Goal: Task Accomplishment & Management: Use online tool/utility

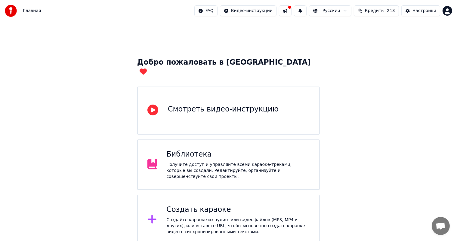
click at [225, 205] on div "Создать караоке" at bounding box center [237, 210] width 143 height 10
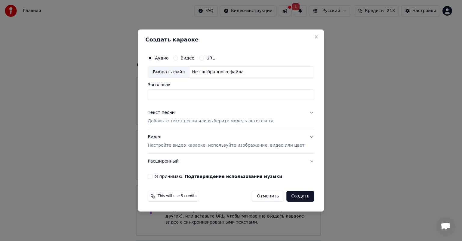
click at [171, 72] on div "Выбрать файл" at bounding box center [169, 72] width 42 height 11
drag, startPoint x: 205, startPoint y: 97, endPoint x: 29, endPoint y: 91, distance: 176.7
click at [30, 92] on body "Главная FAQ Видео-инструкции 1 Русский Кредиты 213 Настройки Добро пожаловать в…" at bounding box center [228, 147] width 457 height 295
type input "**********"
click at [199, 144] on p "Настройте видео караоке: используйте изображение, видео или цвет" at bounding box center [226, 146] width 157 height 6
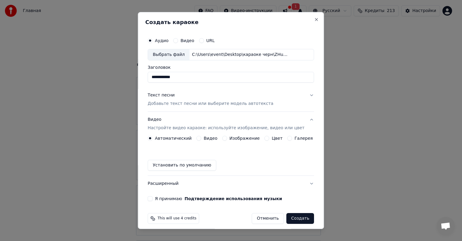
click at [231, 137] on label "Изображение" at bounding box center [245, 138] width 30 height 4
click at [227, 137] on button "Изображение" at bounding box center [224, 138] width 5 height 5
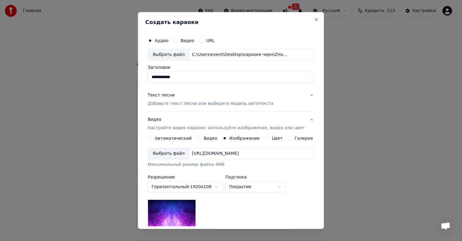
click at [170, 150] on div "Выбрать файл" at bounding box center [169, 153] width 42 height 11
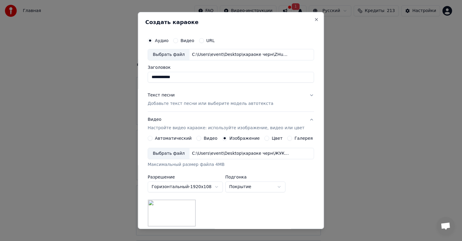
click at [192, 77] on input "**********" at bounding box center [231, 77] width 166 height 11
click at [186, 101] on p "Добавьте текст песни или выберите модель автотекста" at bounding box center [211, 104] width 126 height 6
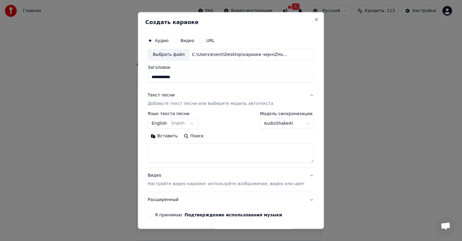
click at [201, 156] on textarea at bounding box center [231, 152] width 166 height 19
paste textarea "**********"
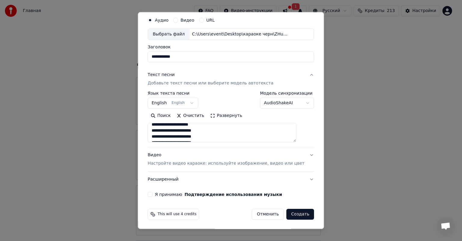
type textarea "**********"
click at [153, 192] on button "Я принимаю Подтверждение использования музыки" at bounding box center [150, 194] width 5 height 5
click at [211, 161] on p "Настройте видео караоке: используйте изображение, видео или цвет" at bounding box center [226, 164] width 157 height 6
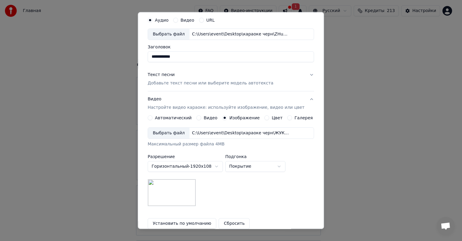
scroll to position [83, 0]
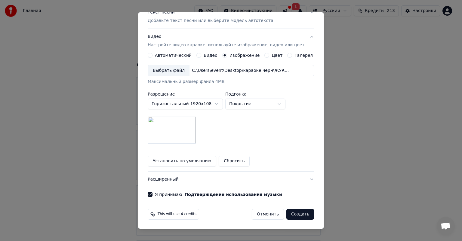
click at [295, 217] on button "Создать" at bounding box center [300, 214] width 28 height 11
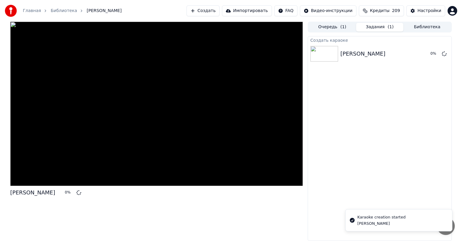
click at [365, 110] on div "Создать караоке Жуки Танкист 0 %" at bounding box center [380, 138] width 144 height 205
click at [357, 140] on div "Создать караоке Жуки Танкист 0 %" at bounding box center [380, 138] width 144 height 205
click at [342, 148] on div "Создать караоке Жуки Танкист 0 %" at bounding box center [380, 138] width 144 height 205
click at [263, 203] on div "Жуки Танкист 1 %" at bounding box center [156, 132] width 293 height 220
click at [339, 147] on div "Создать караоке Жуки Танкист 1 %" at bounding box center [380, 138] width 144 height 205
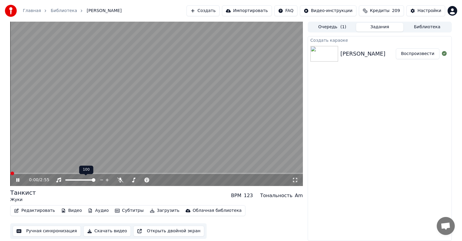
click at [116, 135] on video at bounding box center [156, 104] width 293 height 165
click at [121, 181] on icon at bounding box center [120, 180] width 6 height 5
click at [217, 11] on button "Создать" at bounding box center [202, 10] width 33 height 11
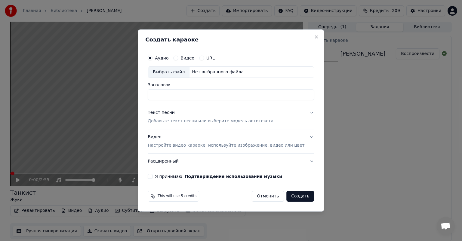
click at [174, 72] on div "Выбрать файл" at bounding box center [169, 72] width 42 height 11
drag, startPoint x: 254, startPoint y: 88, endPoint x: 176, endPoint y: 89, distance: 77.3
click at [176, 89] on div "**********" at bounding box center [231, 91] width 166 height 17
click at [256, 95] on input "**********" at bounding box center [231, 94] width 166 height 11
type input "**********"
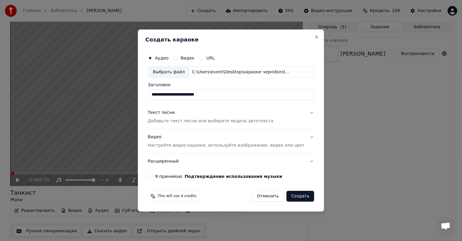
click at [233, 143] on p "Настройте видео караоке: используйте изображение, видео или цвет" at bounding box center [226, 146] width 157 height 6
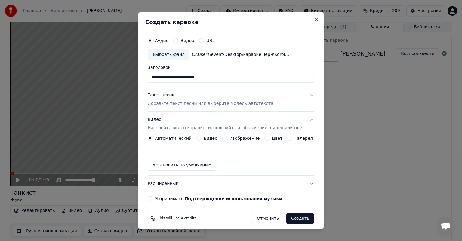
click at [230, 137] on label "Изображение" at bounding box center [245, 138] width 30 height 4
click at [227, 137] on button "Изображение" at bounding box center [224, 138] width 5 height 5
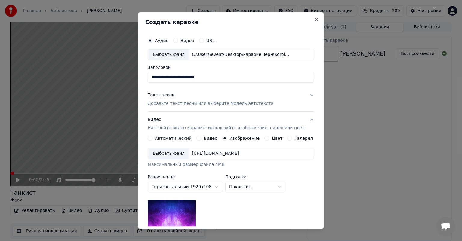
click at [175, 151] on div "Выбрать файл" at bounding box center [169, 153] width 42 height 11
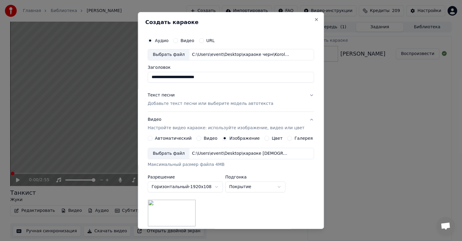
click at [177, 104] on p "Добавьте текст песни или выберите модель автотекста" at bounding box center [211, 104] width 126 height 6
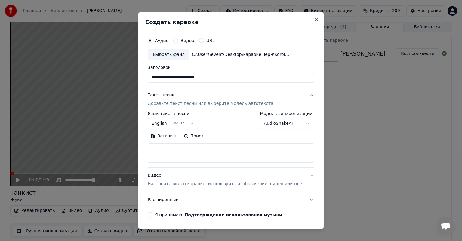
click at [202, 75] on input "**********" at bounding box center [231, 77] width 166 height 11
click at [174, 147] on textarea at bounding box center [231, 152] width 166 height 19
paste textarea "**********"
type textarea "**********"
click at [175, 155] on textarea at bounding box center [222, 152] width 149 height 19
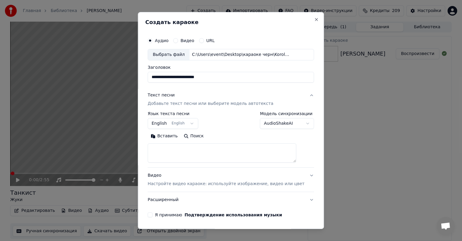
paste textarea "**********"
type textarea "**********"
click at [196, 183] on p "Настройте видео караоке: используйте изображение, видео или цвет" at bounding box center [226, 184] width 157 height 6
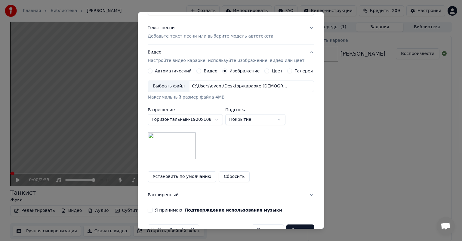
scroll to position [83, 0]
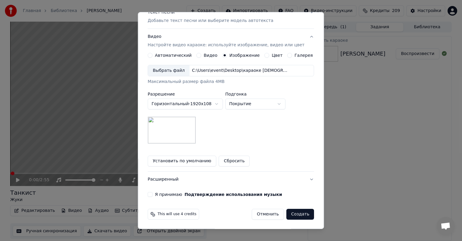
click at [169, 196] on label "Я принимаю Подтверждение использования музыки" at bounding box center [218, 195] width 127 height 4
click at [153, 196] on button "Я принимаю Подтверждение использования музыки" at bounding box center [150, 194] width 5 height 5
click at [296, 213] on button "Создать" at bounding box center [300, 214] width 28 height 11
click at [296, 213] on div "Отменить Создать" at bounding box center [283, 214] width 62 height 11
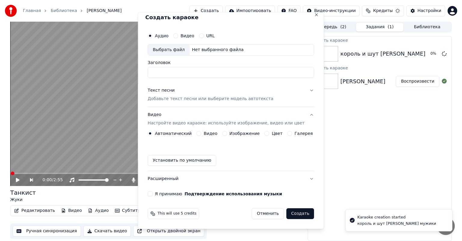
scroll to position [5, 0]
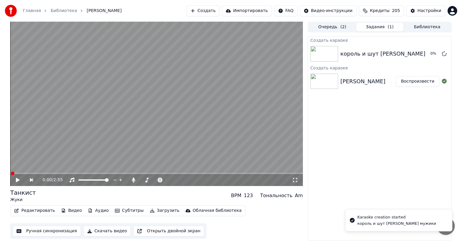
click at [219, 10] on button "Создать" at bounding box center [202, 10] width 33 height 11
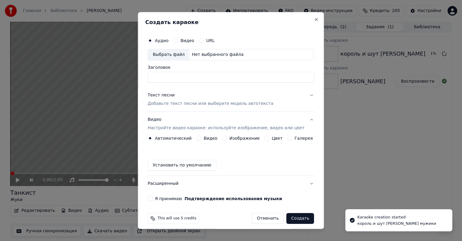
click at [172, 56] on div "Выбрать файл" at bounding box center [169, 54] width 42 height 11
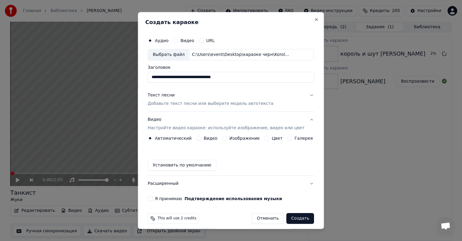
drag, startPoint x: 255, startPoint y: 75, endPoint x: 106, endPoint y: 75, distance: 149.2
click at [106, 75] on body "**********" at bounding box center [231, 120] width 462 height 241
type input "**********"
click at [226, 138] on button "Изображение" at bounding box center [224, 138] width 5 height 5
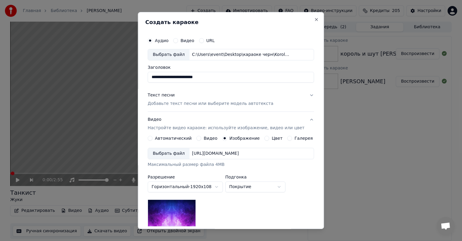
click at [173, 150] on div "Выбрать файл" at bounding box center [169, 153] width 42 height 11
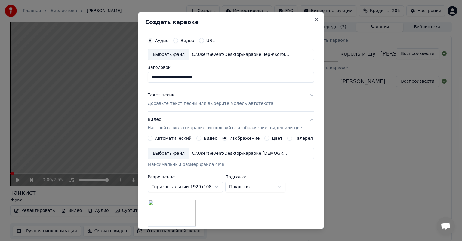
click at [194, 99] on div "Текст песни Добавьте текст песни или выберите модель автотекста" at bounding box center [211, 99] width 126 height 14
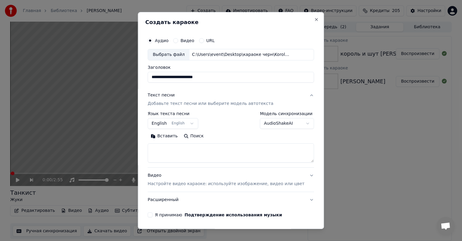
click at [196, 149] on textarea at bounding box center [231, 152] width 166 height 19
paste textarea "**********"
type textarea "**********"
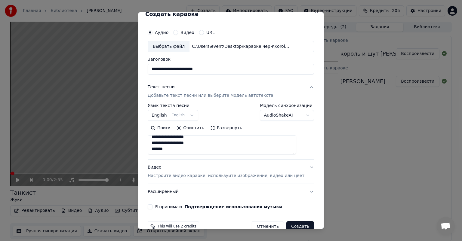
scroll to position [20, 0]
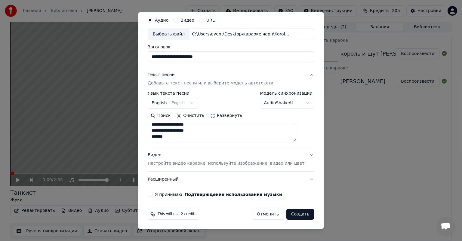
click at [153, 195] on button "Я принимаю Подтверждение использования музыки" at bounding box center [150, 194] width 5 height 5
click at [294, 214] on button "Создать" at bounding box center [300, 214] width 28 height 11
select select "**"
select select
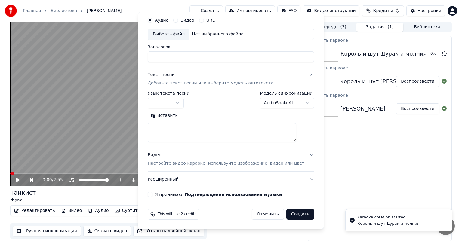
scroll to position [0, 0]
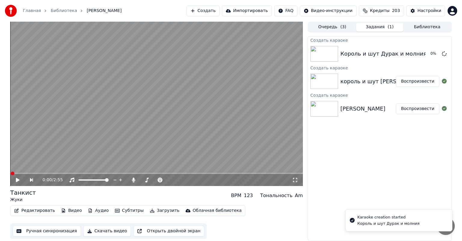
click at [220, 11] on button "Создать" at bounding box center [202, 10] width 33 height 11
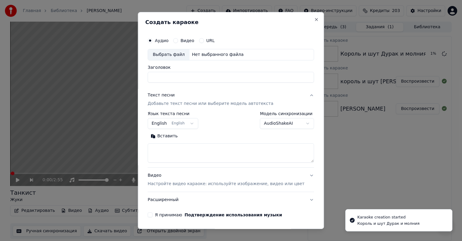
click at [178, 54] on div "Выбрать файл" at bounding box center [169, 54] width 42 height 11
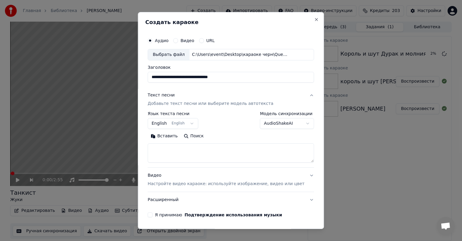
click at [177, 76] on input "**********" at bounding box center [231, 77] width 166 height 11
click at [178, 78] on input "**********" at bounding box center [231, 77] width 166 height 11
click at [187, 77] on input "**********" at bounding box center [231, 77] width 166 height 11
click at [194, 77] on input "**********" at bounding box center [231, 77] width 166 height 11
drag, startPoint x: 245, startPoint y: 76, endPoint x: 219, endPoint y: 75, distance: 26.8
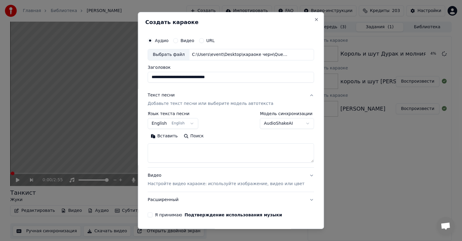
click at [219, 75] on input "**********" at bounding box center [231, 77] width 166 height 11
type input "**********"
click at [215, 181] on p "Настройте видео караоке: используйте изображение, видео или цвет" at bounding box center [226, 184] width 157 height 6
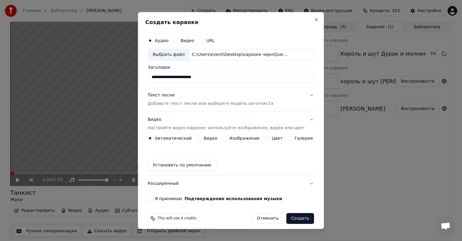
click at [225, 138] on button "Изображение" at bounding box center [224, 138] width 5 height 5
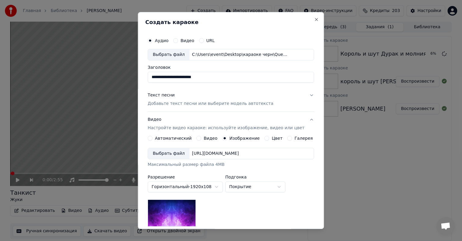
click at [175, 155] on div "Выбрать файл" at bounding box center [169, 153] width 42 height 11
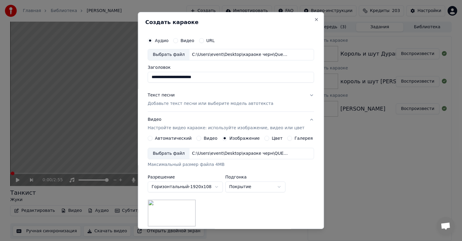
click at [170, 105] on p "Добавьте текст песни или выберите модель автотекста" at bounding box center [211, 104] width 126 height 6
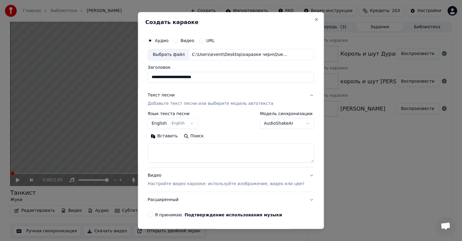
click at [203, 153] on textarea at bounding box center [231, 152] width 166 height 19
paste textarea "**********"
type textarea "**********"
click at [201, 181] on p "Настройте видео караоке: используйте изображение, видео или цвет" at bounding box center [226, 184] width 157 height 6
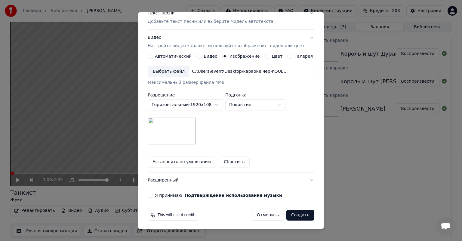
scroll to position [83, 0]
click at [158, 193] on div "Я принимаю Подтверждение использования музыки" at bounding box center [231, 194] width 166 height 5
click at [153, 193] on button "Я принимаю Подтверждение использования музыки" at bounding box center [150, 194] width 5 height 5
click at [295, 214] on button "Создать" at bounding box center [300, 214] width 28 height 11
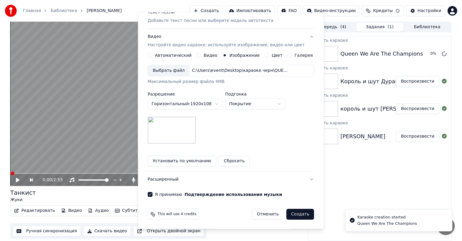
scroll to position [5, 0]
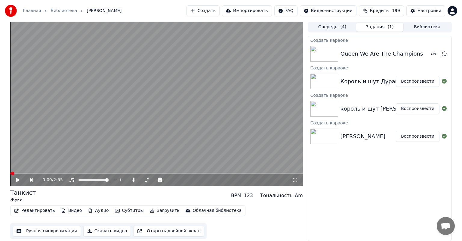
click at [213, 12] on button "Создать" at bounding box center [202, 10] width 33 height 11
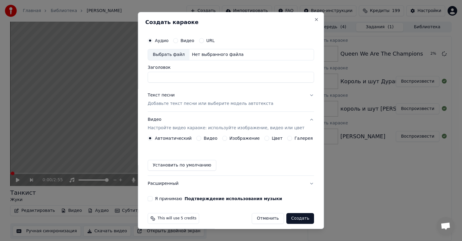
click at [175, 55] on div "Выбрать файл" at bounding box center [169, 54] width 42 height 11
drag, startPoint x: 235, startPoint y: 76, endPoint x: 130, endPoint y: 80, distance: 105.4
click at [130, 80] on body "Главная Библиотека Танкист • Жуки Создать Импортировать FAQ Видео-инструкции Кр…" at bounding box center [231, 120] width 462 height 241
paste input "***"
type input "**********"
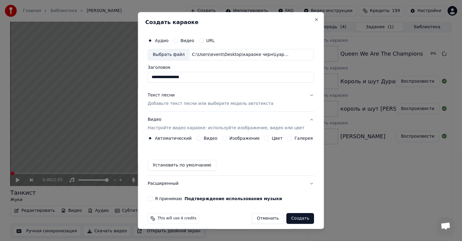
click at [225, 138] on button "Изображение" at bounding box center [224, 138] width 5 height 5
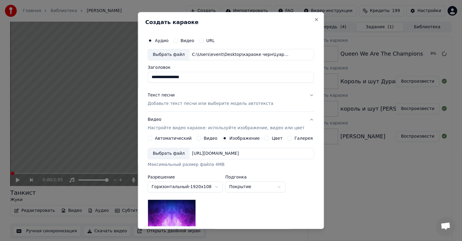
click at [177, 153] on div "Выбрать файл" at bounding box center [169, 153] width 42 height 11
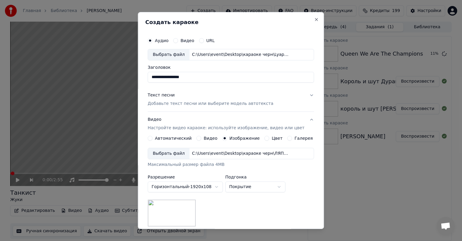
click at [190, 103] on p "Добавьте текст песни или выберите модель автотекста" at bounding box center [211, 104] width 126 height 6
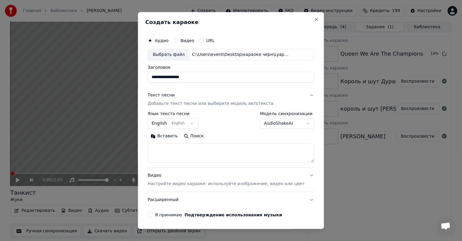
click at [190, 104] on p "Добавьте текст песни или выберите модель автотекста" at bounding box center [211, 104] width 126 height 6
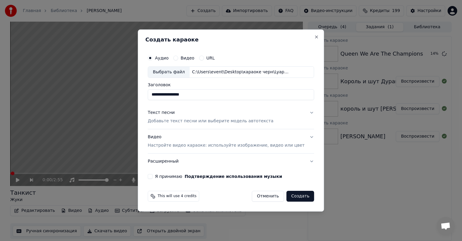
click at [194, 116] on div "Текст песни Добавьте текст песни или выберите модель автотекста" at bounding box center [211, 117] width 126 height 14
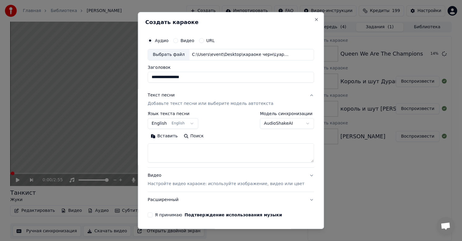
click at [196, 148] on textarea at bounding box center [231, 152] width 166 height 19
click at [180, 156] on textarea at bounding box center [231, 152] width 166 height 19
paste textarea "**********"
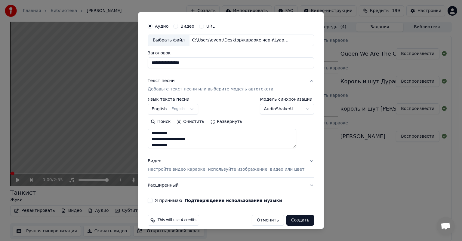
scroll to position [20, 0]
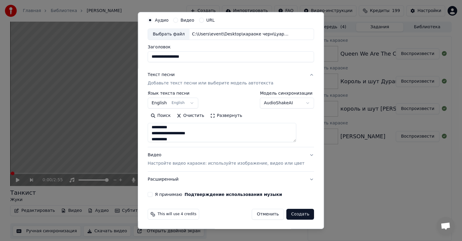
type textarea "**********"
click at [196, 162] on p "Настройте видео караоке: используйте изображение, видео или цвет" at bounding box center [226, 164] width 157 height 6
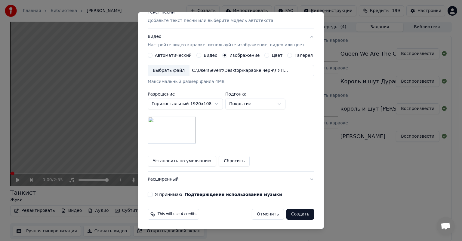
scroll to position [83, 0]
click at [167, 194] on label "Я принимаю Подтверждение использования музыки" at bounding box center [218, 195] width 127 height 4
click at [153, 194] on button "Я принимаю Подтверждение использования музыки" at bounding box center [150, 194] width 5 height 5
click at [293, 213] on button "Создать" at bounding box center [300, 214] width 28 height 11
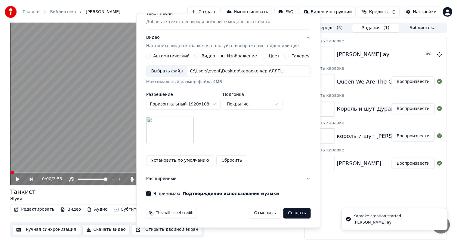
scroll to position [5, 0]
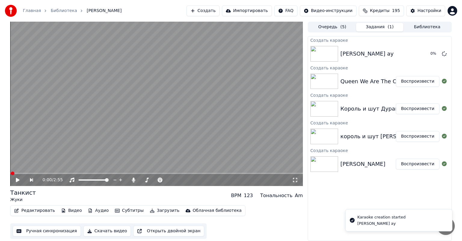
click at [287, 213] on div "Редактировать Видео Аудио Субтитры Загрузить Облачная библиотека Ручная синхрон…" at bounding box center [156, 222] width 293 height 34
click at [412, 164] on button "Воспроизвести" at bounding box center [418, 164] width 44 height 11
click at [111, 140] on video at bounding box center [156, 104] width 293 height 165
click at [57, 232] on button "Ручная синхронизация" at bounding box center [47, 231] width 68 height 11
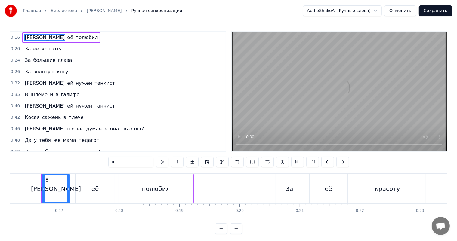
scroll to position [0, 975]
click at [334, 109] on video at bounding box center [339, 91] width 215 height 119
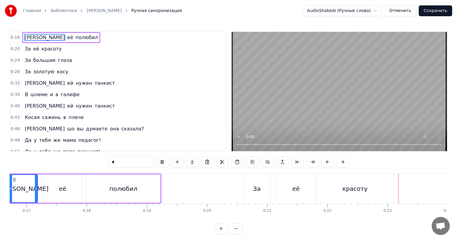
click at [392, 83] on video at bounding box center [339, 91] width 215 height 119
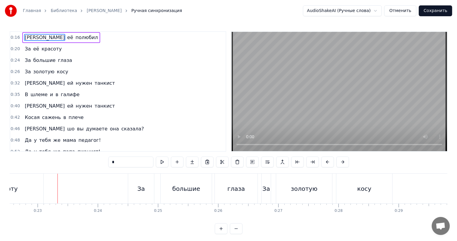
scroll to position [0, 1357]
click at [75, 38] on span "полюбил" at bounding box center [86, 37] width 23 height 7
type input "*******"
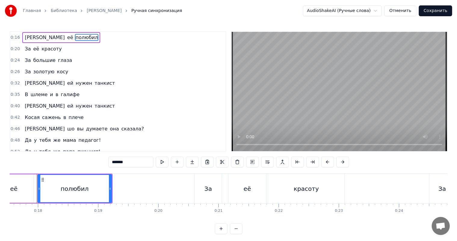
click at [14, 39] on span "0:16" at bounding box center [15, 38] width 9 height 6
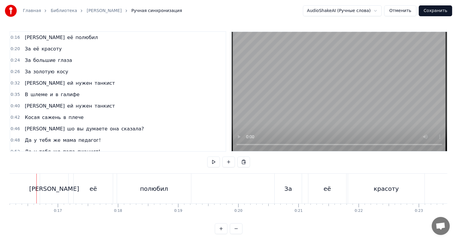
scroll to position [0, 971]
click at [327, 85] on video at bounding box center [339, 91] width 215 height 119
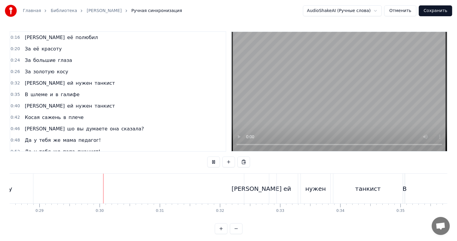
scroll to position [0, 1739]
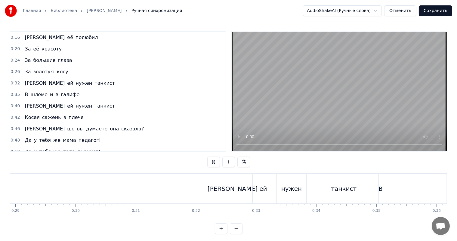
click at [340, 106] on video at bounding box center [339, 91] width 215 height 119
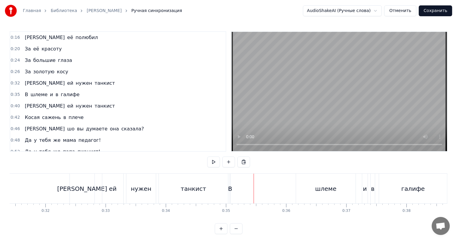
scroll to position [0, 1949]
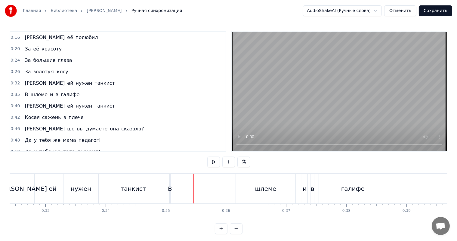
click at [171, 189] on div "В" at bounding box center [170, 188] width 4 height 9
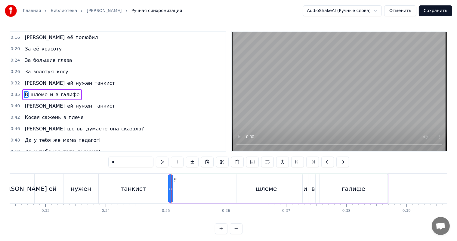
scroll to position [1, 0]
drag, startPoint x: 169, startPoint y: 189, endPoint x: 177, endPoint y: 190, distance: 7.8
click at [177, 190] on icon at bounding box center [177, 188] width 2 height 5
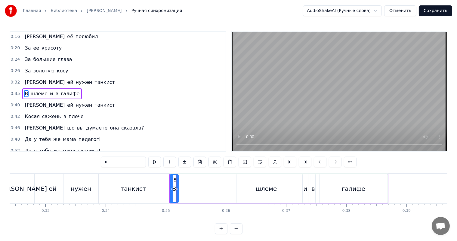
drag, startPoint x: 172, startPoint y: 177, endPoint x: 172, endPoint y: 180, distance: 3.6
click at [172, 180] on div at bounding box center [171, 188] width 2 height 27
drag, startPoint x: 174, startPoint y: 179, endPoint x: 233, endPoint y: 182, distance: 58.7
click at [233, 182] on div "В" at bounding box center [233, 188] width 8 height 27
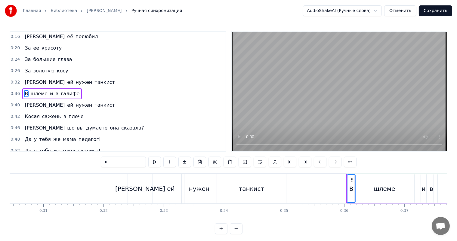
scroll to position [0, 1829]
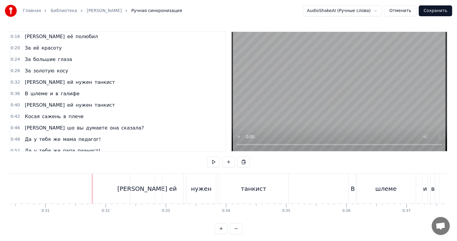
click at [378, 84] on video at bounding box center [339, 91] width 215 height 119
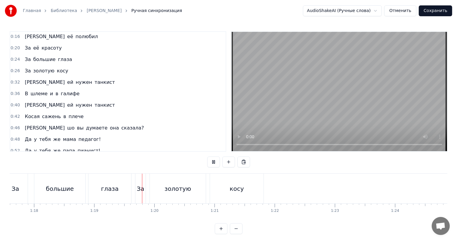
scroll to position [0, 4739]
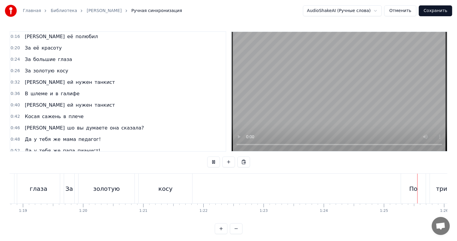
click at [282, 117] on video at bounding box center [339, 91] width 215 height 119
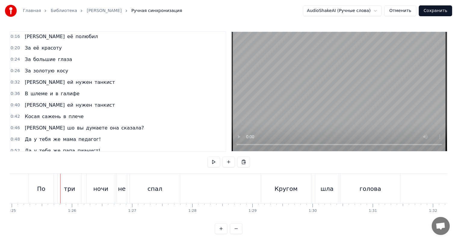
scroll to position [0, 5124]
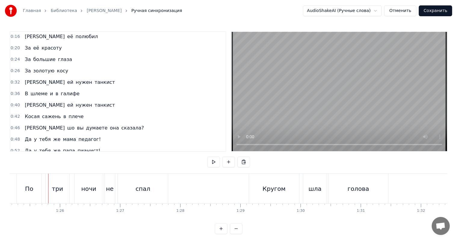
click at [295, 96] on video at bounding box center [339, 91] width 215 height 119
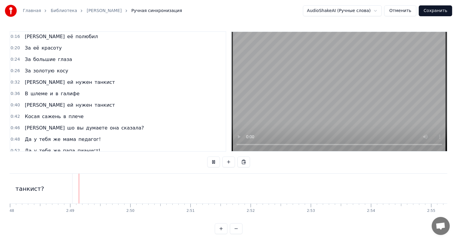
scroll to position [0, 10107]
click at [333, 77] on video at bounding box center [339, 91] width 215 height 119
click at [436, 8] on button "Сохранить" at bounding box center [435, 10] width 33 height 11
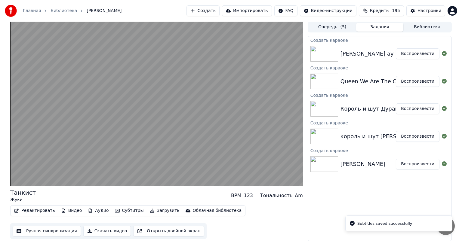
click at [410, 132] on button "Воспроизвести" at bounding box center [418, 136] width 44 height 11
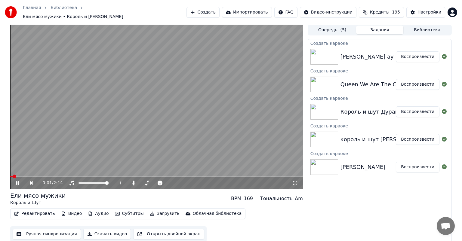
click at [54, 230] on button "Ручная синхронизация" at bounding box center [47, 234] width 68 height 11
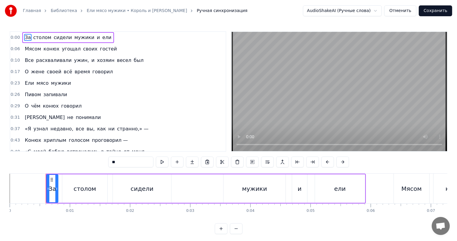
click at [333, 61] on video at bounding box center [339, 91] width 215 height 119
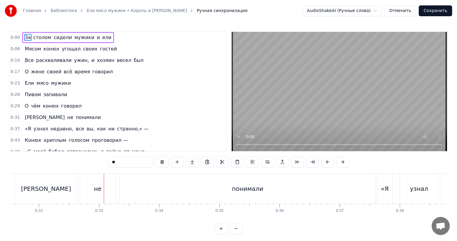
scroll to position [0, 1919]
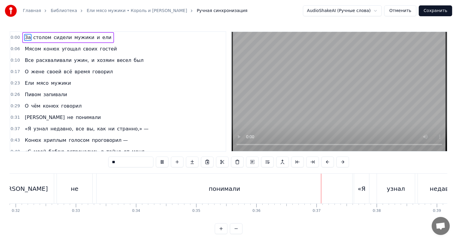
click at [374, 101] on video at bounding box center [339, 91] width 215 height 119
click at [205, 195] on div "понимали" at bounding box center [225, 189] width 256 height 30
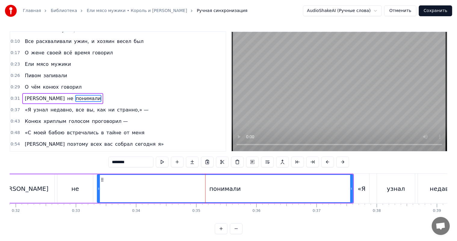
scroll to position [23, 0]
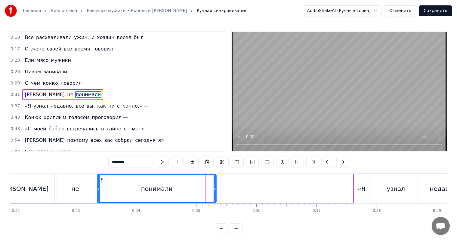
drag, startPoint x: 350, startPoint y: 188, endPoint x: 213, endPoint y: 199, distance: 137.2
click at [214, 198] on div at bounding box center [215, 188] width 2 height 27
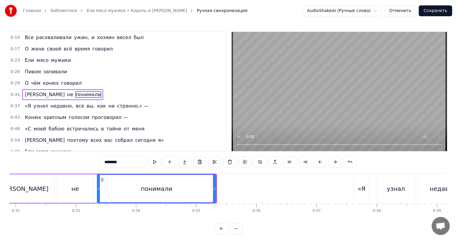
click at [367, 190] on div "«Я" at bounding box center [361, 189] width 15 height 30
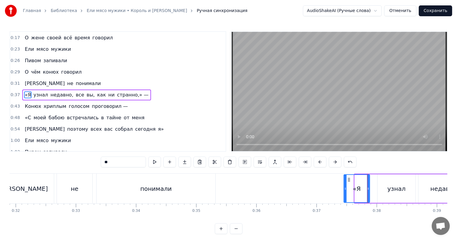
drag, startPoint x: 355, startPoint y: 195, endPoint x: 344, endPoint y: 199, distance: 11.9
click at [344, 199] on div at bounding box center [345, 188] width 2 height 27
click at [79, 188] on div "не" at bounding box center [74, 189] width 35 height 30
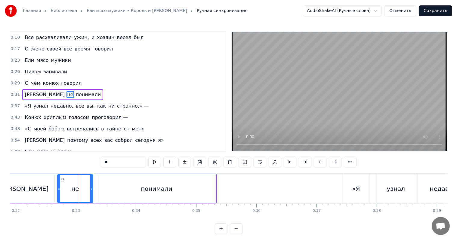
click at [379, 97] on video at bounding box center [339, 91] width 215 height 119
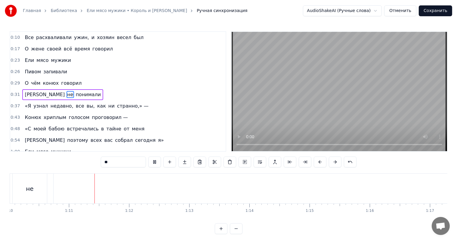
scroll to position [0, 4224]
click at [341, 100] on video at bounding box center [339, 91] width 215 height 119
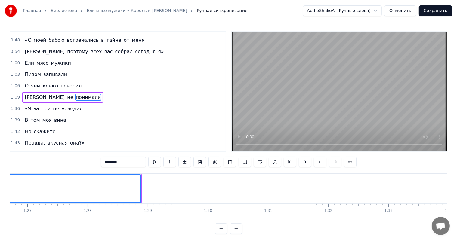
scroll to position [0, 5036]
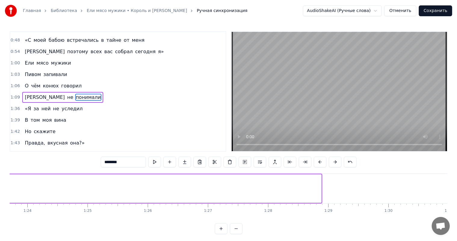
drag, startPoint x: 319, startPoint y: 189, endPoint x: 0, endPoint y: 211, distance: 319.9
click at [0, 211] on div "Главная Библиотека Ели мясо мужики • Король и Шут Ручная синхронизация AudioSha…" at bounding box center [228, 117] width 457 height 234
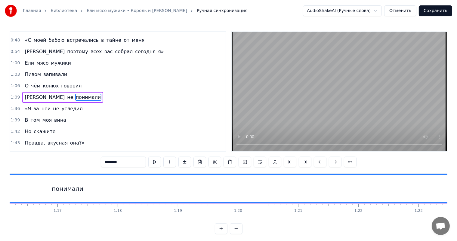
click at [391, 184] on div "понимали" at bounding box center [67, 188] width 771 height 27
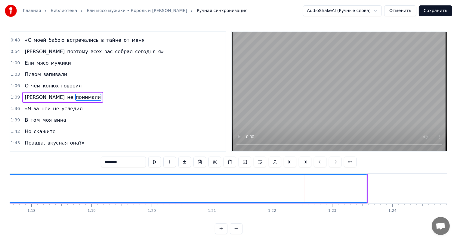
scroll to position [0, 4735]
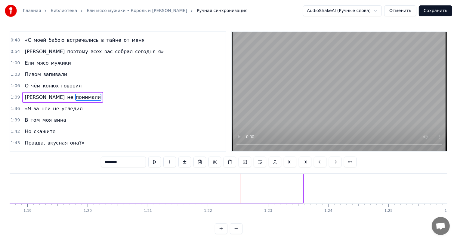
drag, startPoint x: 301, startPoint y: 189, endPoint x: 0, endPoint y: 203, distance: 301.1
click at [0, 203] on div "Главная Библиотека Ели мясо мужики • Король и Шут Ручная синхронизация AudioSha…" at bounding box center [228, 117] width 457 height 234
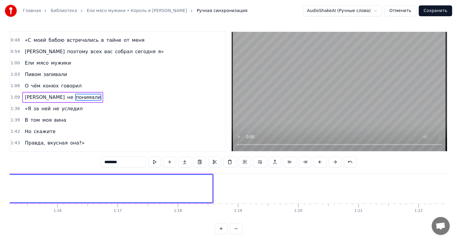
scroll to position [0, 4374]
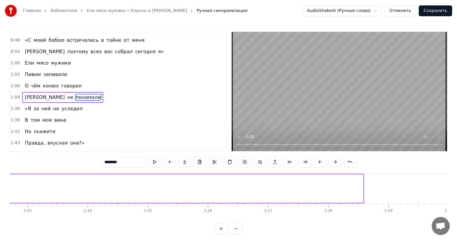
drag, startPoint x: 362, startPoint y: 189, endPoint x: 0, endPoint y: 213, distance: 362.4
click at [0, 213] on div "Главная Библиотека Ели мясо мужики • Король и Шут Ручная синхронизация AudioSha…" at bounding box center [228, 117] width 457 height 234
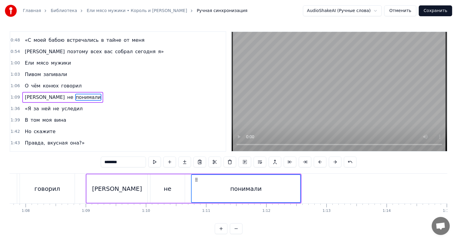
scroll to position [0, 4043]
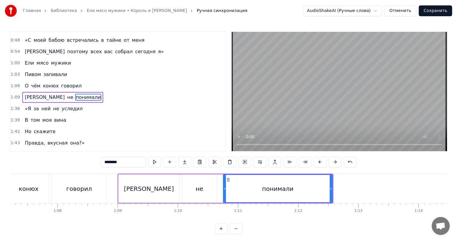
click at [332, 186] on div "понимали" at bounding box center [278, 188] width 110 height 29
drag, startPoint x: 330, startPoint y: 187, endPoint x: 336, endPoint y: 187, distance: 6.0
click at [336, 187] on icon at bounding box center [337, 188] width 2 height 5
click at [209, 196] on div "не" at bounding box center [199, 188] width 34 height 29
type input "**"
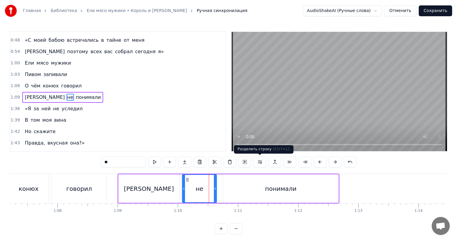
click at [336, 91] on video at bounding box center [339, 91] width 215 height 119
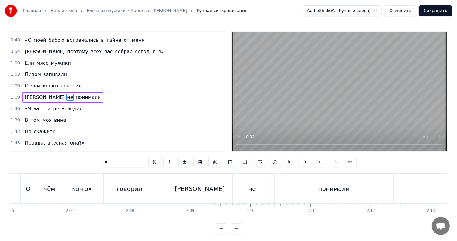
scroll to position [0, 7648]
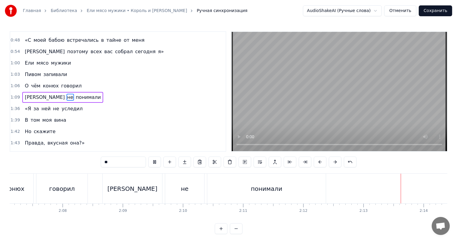
click at [449, 11] on button "Сохранить" at bounding box center [435, 10] width 33 height 11
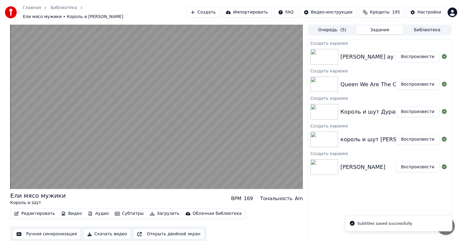
click at [410, 106] on button "Воспроизвести" at bounding box center [418, 111] width 44 height 11
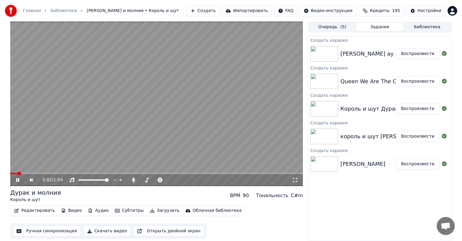
click at [51, 229] on button "Ручная синхронизация" at bounding box center [47, 231] width 68 height 11
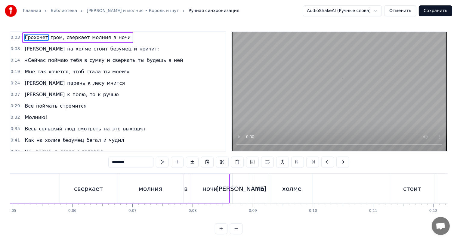
scroll to position [0, 156]
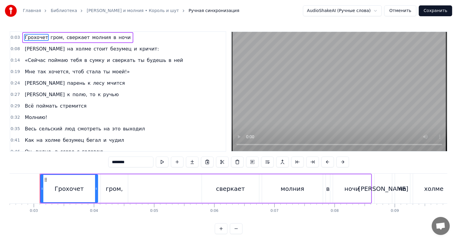
click at [284, 91] on video at bounding box center [339, 91] width 215 height 119
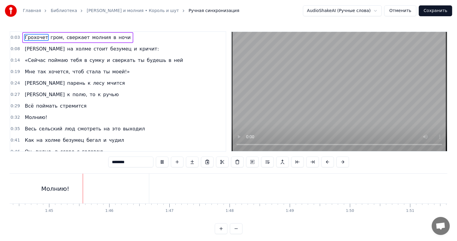
scroll to position [0, 6289]
click at [433, 14] on button "Сохранить" at bounding box center [435, 10] width 33 height 11
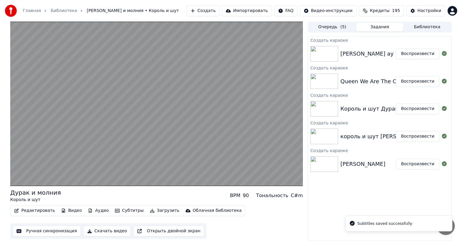
click at [420, 80] on button "Воспроизвести" at bounding box center [418, 81] width 44 height 11
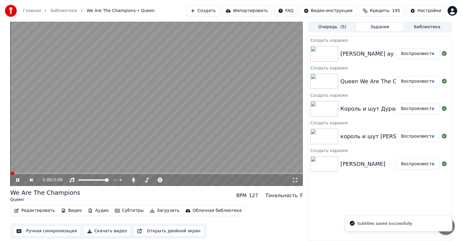
click at [48, 231] on button "Ручная синхронизация" at bounding box center [47, 231] width 68 height 11
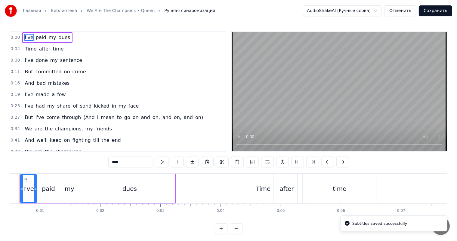
scroll to position [0, 10]
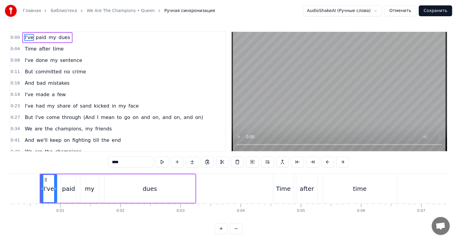
click at [334, 94] on video at bounding box center [339, 91] width 215 height 119
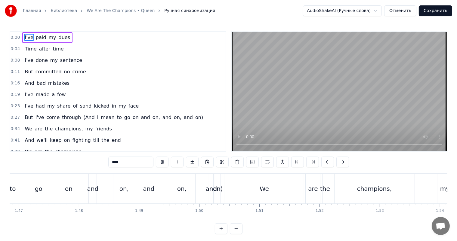
scroll to position [0, 6526]
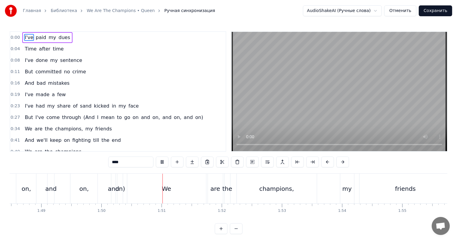
click at [356, 117] on video at bounding box center [339, 91] width 215 height 119
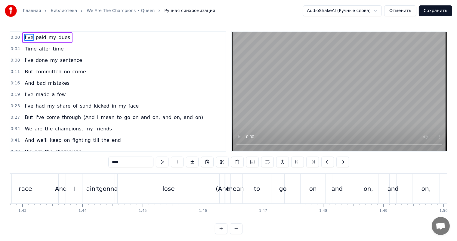
scroll to position [0, 6105]
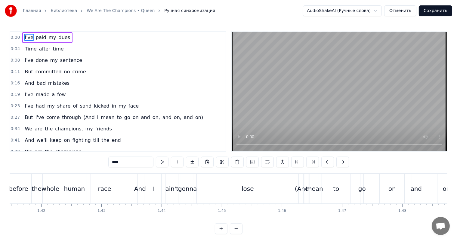
click at [179, 183] on div "And I ain't gonna lose (And I mean to go on and on, and on, and on)" at bounding box center [341, 189] width 408 height 30
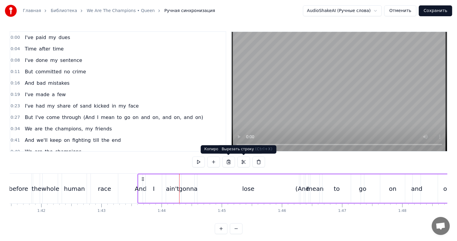
click at [317, 84] on video at bounding box center [339, 91] width 215 height 119
click at [322, 82] on video at bounding box center [339, 91] width 215 height 119
click at [272, 190] on div "lose" at bounding box center [248, 188] width 102 height 29
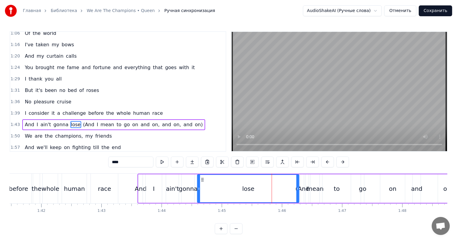
scroll to position [189, 0]
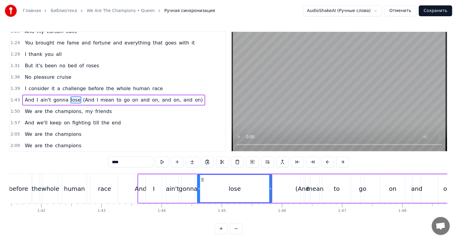
drag, startPoint x: 298, startPoint y: 193, endPoint x: 271, endPoint y: 193, distance: 27.1
click at [271, 193] on div at bounding box center [270, 188] width 2 height 27
click at [301, 184] on div "(And" at bounding box center [302, 188] width 14 height 9
type input "****"
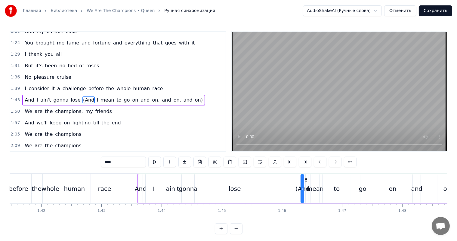
click at [299, 185] on div "(And" at bounding box center [302, 188] width 14 height 9
click at [302, 184] on div at bounding box center [302, 188] width 2 height 27
drag, startPoint x: 297, startPoint y: 185, endPoint x: 310, endPoint y: 183, distance: 13.4
click at [310, 183] on div "And I ain't gonna lose (And I mean to go on and on, and on, and on)" at bounding box center [341, 189] width 408 height 30
click at [302, 186] on div "(And" at bounding box center [302, 188] width 14 height 9
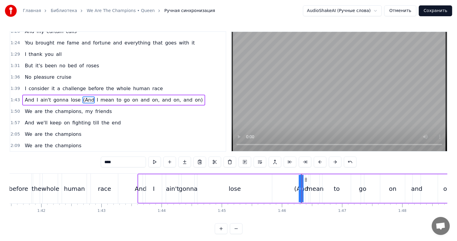
drag, startPoint x: 302, startPoint y: 186, endPoint x: 297, endPoint y: 186, distance: 5.1
click at [301, 186] on div "(And" at bounding box center [301, 188] width 0 height 27
drag, startPoint x: 302, startPoint y: 185, endPoint x: 282, endPoint y: 188, distance: 20.1
click at [282, 188] on div at bounding box center [282, 188] width 2 height 27
drag, startPoint x: 285, startPoint y: 179, endPoint x: 277, endPoint y: 182, distance: 8.6
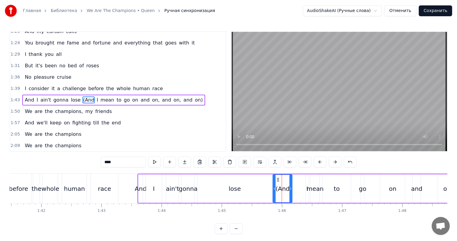
click at [277, 182] on div "(And" at bounding box center [282, 188] width 19 height 27
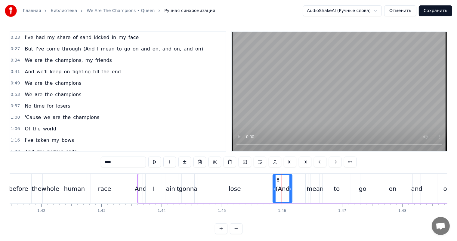
scroll to position [39, 0]
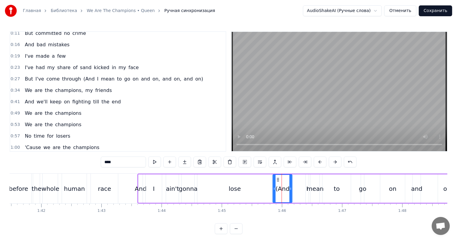
click at [13, 76] on span "0:27" at bounding box center [15, 79] width 9 height 6
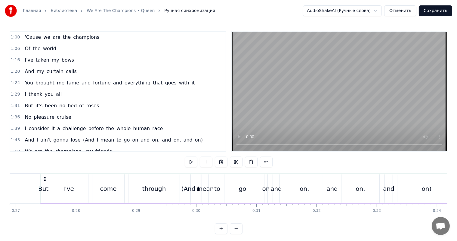
scroll to position [159, 0]
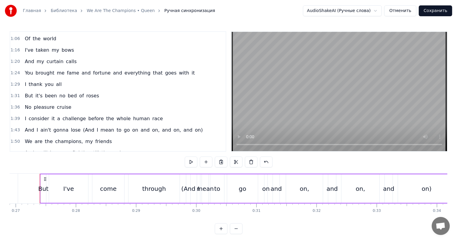
click at [14, 127] on span "1:43" at bounding box center [15, 130] width 9 height 6
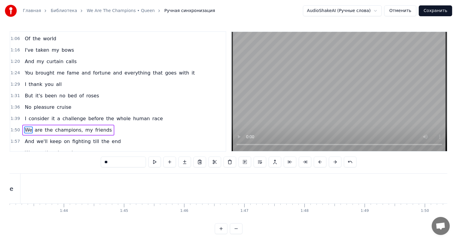
scroll to position [189, 0]
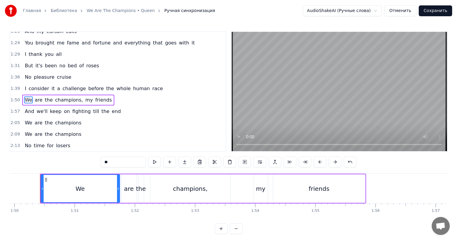
click at [14, 86] on span "1:39" at bounding box center [15, 89] width 9 height 6
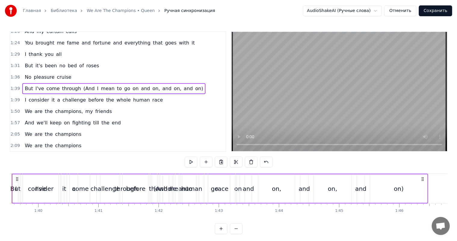
scroll to position [0, 5959]
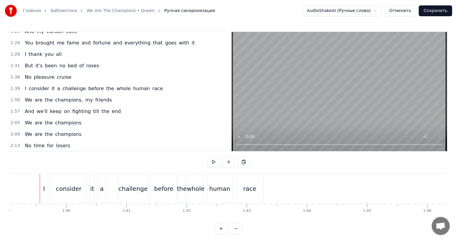
click at [14, 86] on span "1:39" at bounding box center [15, 89] width 9 height 6
click at [14, 97] on span "1:50" at bounding box center [15, 100] width 9 height 6
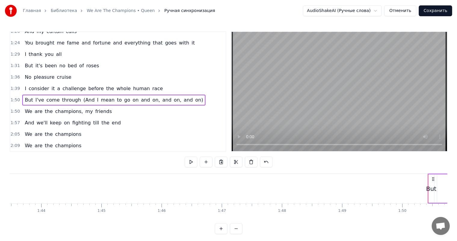
scroll to position [0, 6203]
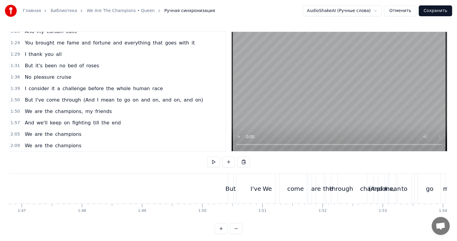
scroll to position [0, 6444]
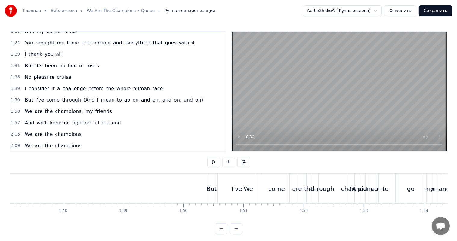
click at [11, 97] on span "1:50" at bounding box center [15, 100] width 9 height 6
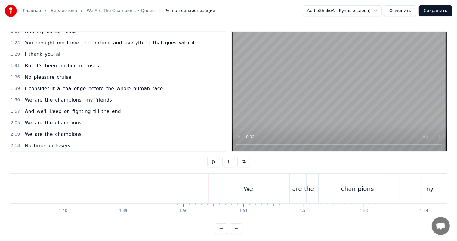
click at [14, 86] on span "1:39" at bounding box center [15, 89] width 9 height 6
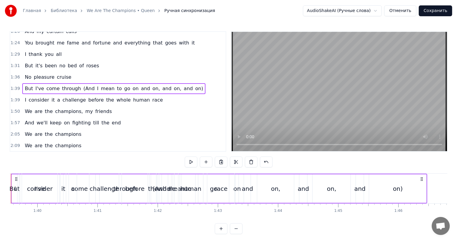
scroll to position [0, 5959]
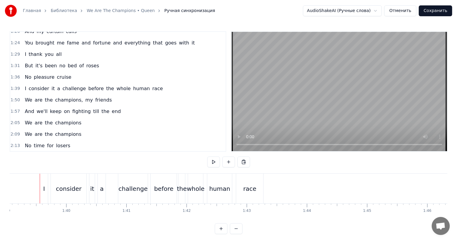
click at [14, 86] on span "1:39" at bounding box center [15, 89] width 9 height 6
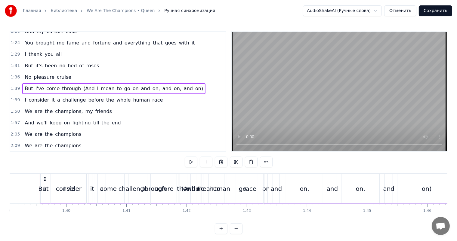
drag, startPoint x: 15, startPoint y: 79, endPoint x: 13, endPoint y: 96, distance: 17.6
click at [13, 96] on div "0:00 I've paid my dues 0:04 Time after time 0:08 I've done my sentence 0:11 But…" at bounding box center [118, 91] width 217 height 121
click at [14, 97] on span "1:39" at bounding box center [15, 100] width 9 height 6
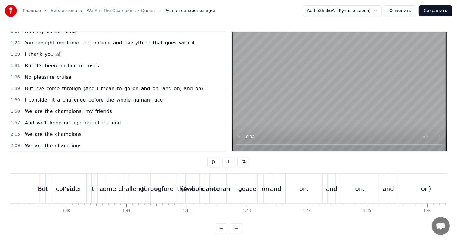
click at [14, 106] on div "1:50 We are the champions, my friends" at bounding box center [117, 111] width 215 height 11
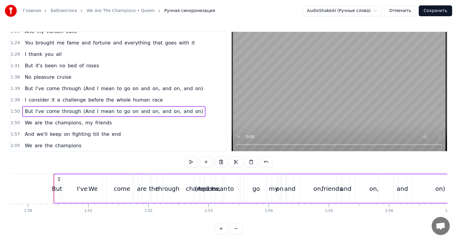
scroll to position [0, 6613]
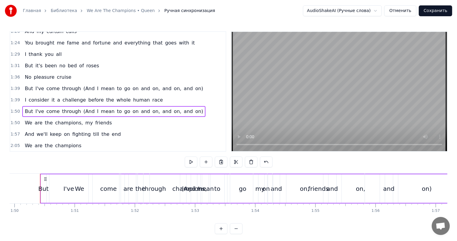
click at [10, 79] on div "0:00 I've paid my dues 0:04 Time after time 0:08 I've done my sentence 0:11 But…" at bounding box center [118, 91] width 217 height 121
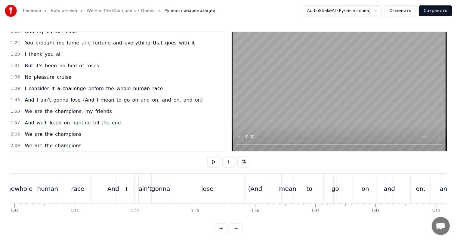
scroll to position [0, 6162]
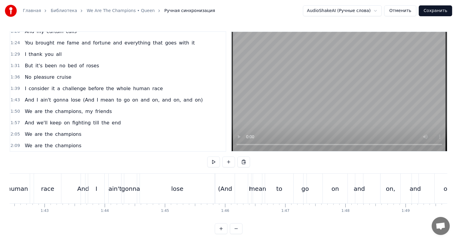
click at [251, 186] on div "mean" at bounding box center [257, 188] width 17 height 9
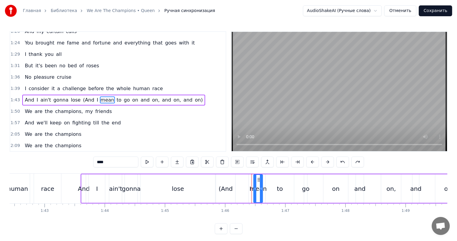
click at [249, 186] on div "I" at bounding box center [250, 188] width 3 height 29
drag, startPoint x: 254, startPoint y: 179, endPoint x: 244, endPoint y: 180, distance: 9.9
click at [244, 180] on icon at bounding box center [244, 179] width 5 height 5
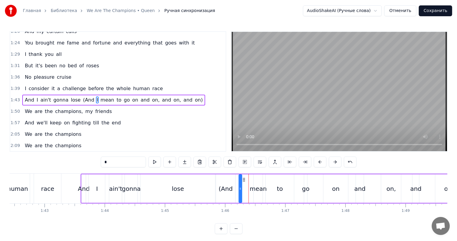
click at [256, 180] on div "mean" at bounding box center [258, 188] width 9 height 29
drag, startPoint x: 258, startPoint y: 177, endPoint x: 247, endPoint y: 177, distance: 11.1
click at [247, 177] on icon at bounding box center [247, 179] width 5 height 5
click at [273, 178] on div "to" at bounding box center [280, 188] width 28 height 29
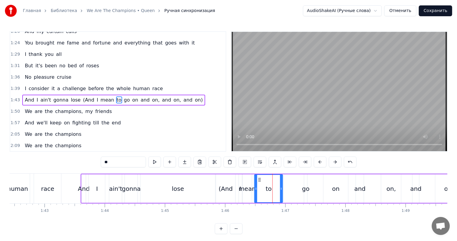
drag, startPoint x: 269, startPoint y: 178, endPoint x: 259, endPoint y: 179, distance: 10.3
click at [259, 179] on icon at bounding box center [259, 179] width 5 height 5
drag, startPoint x: 281, startPoint y: 182, endPoint x: 266, endPoint y: 185, distance: 15.5
click at [266, 185] on div at bounding box center [265, 188] width 2 height 27
click at [308, 185] on div "go" at bounding box center [306, 188] width 8 height 9
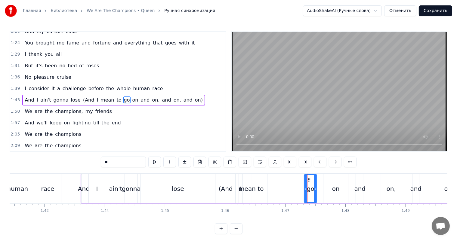
drag, startPoint x: 306, startPoint y: 181, endPoint x: 316, endPoint y: 183, distance: 10.1
click at [315, 183] on div at bounding box center [315, 188] width 2 height 27
drag, startPoint x: 308, startPoint y: 179, endPoint x: 272, endPoint y: 182, distance: 36.3
click at [272, 182] on div "go" at bounding box center [274, 188] width 12 height 27
click at [338, 184] on div "on" at bounding box center [336, 188] width 8 height 9
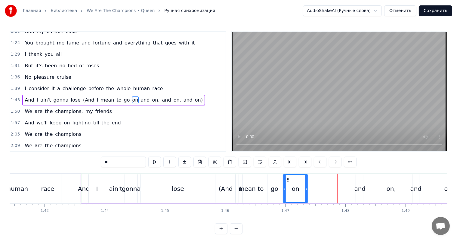
drag, startPoint x: 327, startPoint y: 177, endPoint x: 287, endPoint y: 183, distance: 40.4
click at [287, 183] on div "on" at bounding box center [295, 188] width 24 height 27
click at [285, 183] on div "on" at bounding box center [295, 188] width 24 height 27
click at [303, 180] on div at bounding box center [302, 188] width 2 height 27
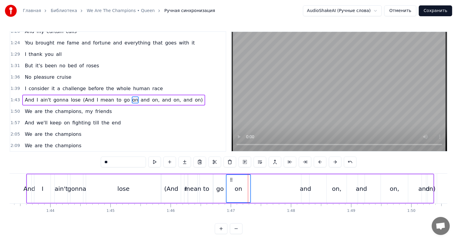
scroll to position [0, 6222]
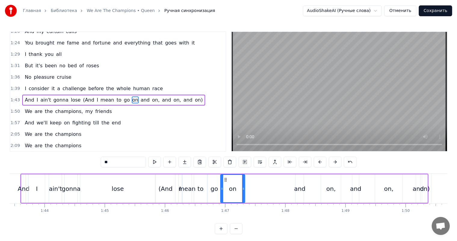
click at [300, 187] on div "and" at bounding box center [299, 188] width 11 height 9
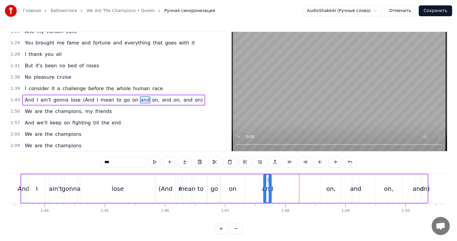
drag, startPoint x: 300, startPoint y: 179, endPoint x: 268, endPoint y: 180, distance: 32.2
click at [268, 180] on icon at bounding box center [268, 179] width 5 height 5
click at [332, 182] on div "on," at bounding box center [331, 188] width 20 height 29
type input "***"
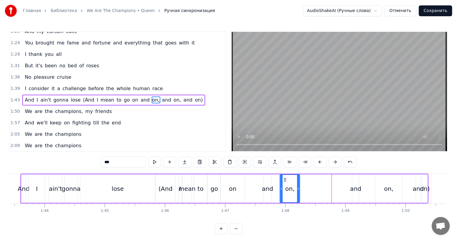
drag, startPoint x: 327, startPoint y: 178, endPoint x: 286, endPoint y: 182, distance: 41.1
click at [286, 182] on icon at bounding box center [285, 179] width 5 height 5
click at [345, 187] on div "And I ain't gonna lose (And I mean to go on and on, and on, and on)" at bounding box center [224, 189] width 408 height 30
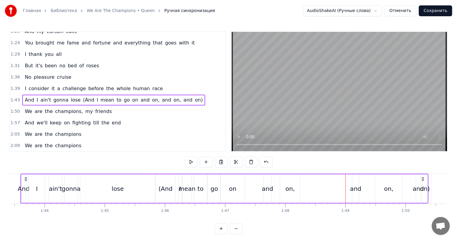
click at [350, 186] on div "and" at bounding box center [355, 188] width 11 height 9
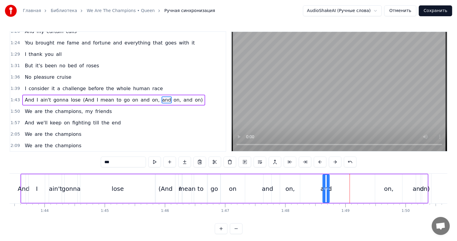
drag, startPoint x: 355, startPoint y: 180, endPoint x: 326, endPoint y: 181, distance: 28.9
click at [326, 181] on icon at bounding box center [327, 179] width 5 height 5
click at [393, 185] on div "on," at bounding box center [388, 188] width 27 height 29
type input "***"
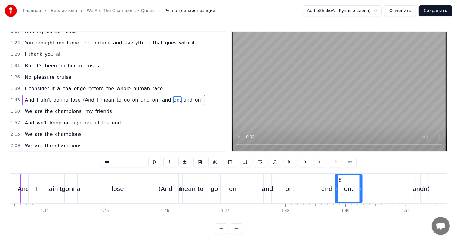
drag, startPoint x: 381, startPoint y: 178, endPoint x: 341, endPoint y: 179, distance: 40.0
click at [341, 179] on icon at bounding box center [340, 179] width 5 height 5
drag, startPoint x: 361, startPoint y: 185, endPoint x: 357, endPoint y: 186, distance: 3.9
click at [357, 186] on div at bounding box center [357, 188] width 2 height 27
click at [388, 188] on div "And I ain't gonna lose (And I mean to go on and on, and on, and on)" at bounding box center [224, 189] width 408 height 30
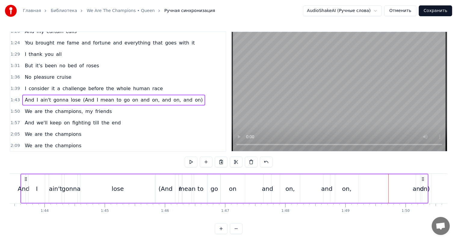
click at [418, 187] on div "and" at bounding box center [418, 188] width 11 height 9
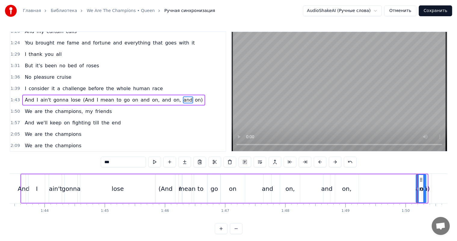
drag, startPoint x: 418, startPoint y: 181, endPoint x: 425, endPoint y: 183, distance: 6.8
click at [425, 183] on div at bounding box center [424, 188] width 2 height 27
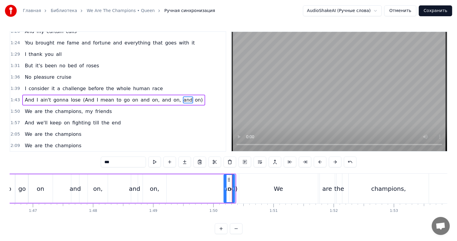
drag, startPoint x: 420, startPoint y: 180, endPoint x: 414, endPoint y: 180, distance: 5.7
click at [414, 180] on div "We are the champions, my friends" at bounding box center [402, 189] width 326 height 30
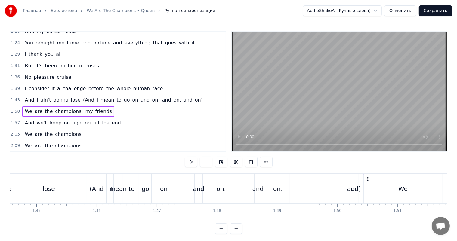
scroll to position [0, 6275]
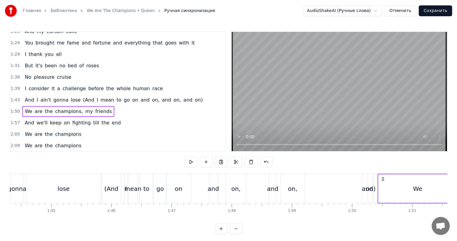
click at [372, 182] on div "on)" at bounding box center [370, 189] width 5 height 30
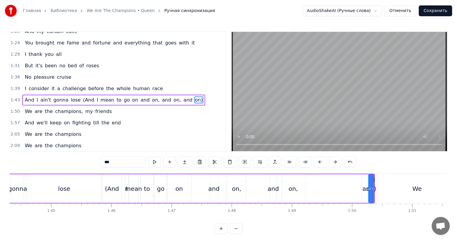
click at [365, 181] on div "and" at bounding box center [367, 188] width 11 height 29
drag, startPoint x: 367, startPoint y: 178, endPoint x: 324, endPoint y: 179, distance: 43.0
click at [324, 179] on icon at bounding box center [324, 179] width 5 height 5
click at [369, 179] on div "on)" at bounding box center [370, 188] width 5 height 29
drag, startPoint x: 369, startPoint y: 179, endPoint x: 333, endPoint y: 180, distance: 36.1
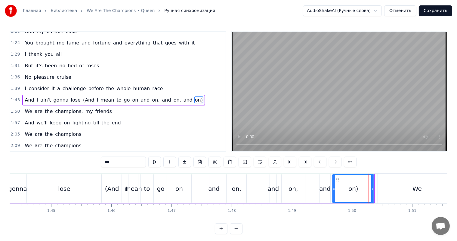
click at [333, 180] on div at bounding box center [334, 188] width 2 height 27
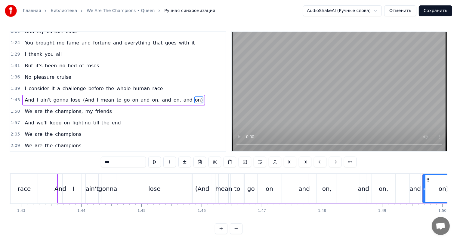
click at [103, 181] on div "gonna" at bounding box center [107, 188] width 13 height 29
type input "*****"
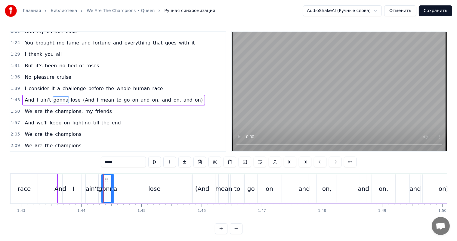
click at [448, 63] on div "Главная Библиотека We Are The Champions • Queen Ручная синхронизация AudioShake…" at bounding box center [228, 117] width 457 height 234
click at [398, 90] on video at bounding box center [339, 91] width 215 height 119
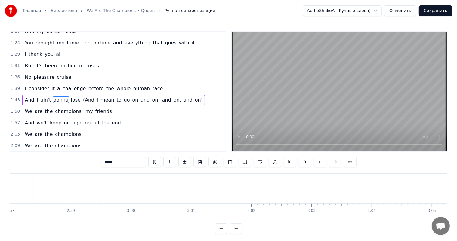
scroll to position [0, 10689]
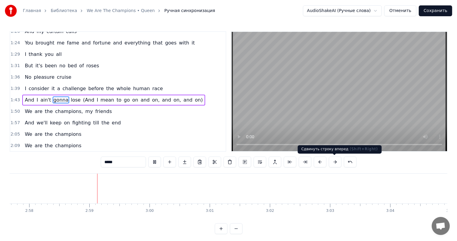
click at [369, 79] on video at bounding box center [339, 91] width 215 height 119
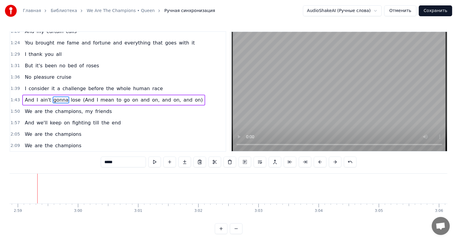
scroll to position [0, 10811]
click at [403, 91] on video at bounding box center [339, 91] width 215 height 119
click at [438, 10] on button "Сохранить" at bounding box center [435, 10] width 33 height 11
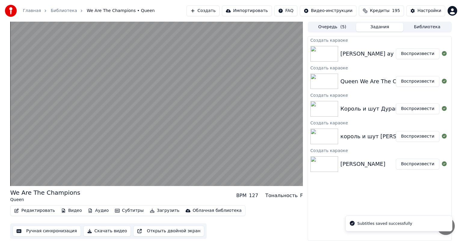
click at [413, 52] on button "Воспроизвести" at bounding box center [418, 53] width 44 height 11
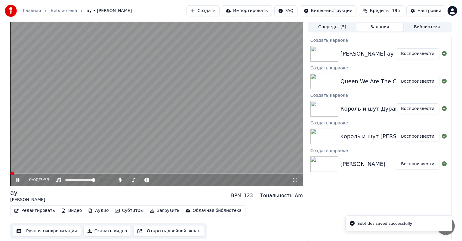
click at [43, 230] on button "Ручная синхронизация" at bounding box center [47, 231] width 68 height 11
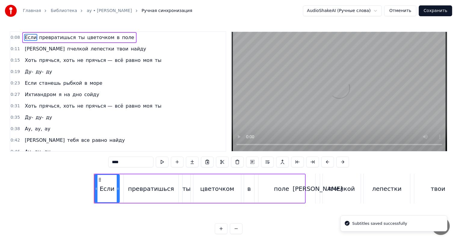
scroll to position [0, 459]
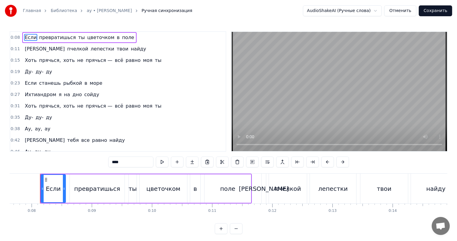
click at [277, 80] on video at bounding box center [339, 91] width 215 height 119
click at [365, 165] on div "0:08 Если превратишься ты цветочком в поле 0:11 Я пчелкой лепестки твои найду 0…" at bounding box center [229, 132] width 438 height 203
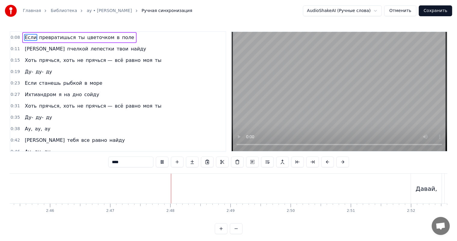
scroll to position [0, 10044]
click at [319, 107] on video at bounding box center [339, 91] width 215 height 119
click at [278, 193] on div "курчавенький!" at bounding box center [214, 189] width 507 height 30
type input "**********"
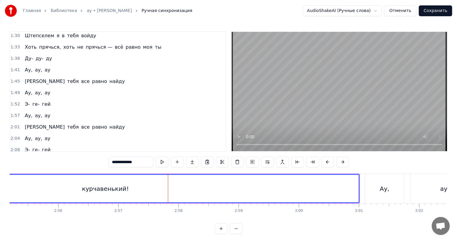
scroll to position [0, 10610]
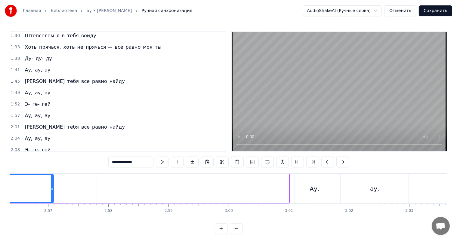
drag, startPoint x: 288, startPoint y: 189, endPoint x: 4, endPoint y: 179, distance: 284.7
click at [0, 180] on div "Главная Библиотека ау • ляпис трубецкой Ручная синхронизация AudioShakeAI (Ручн…" at bounding box center [228, 117] width 457 height 234
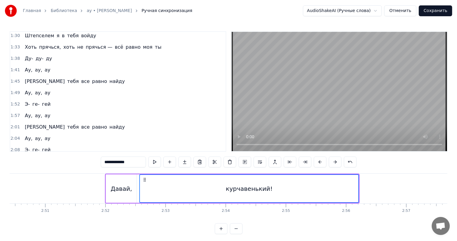
scroll to position [0, 10249]
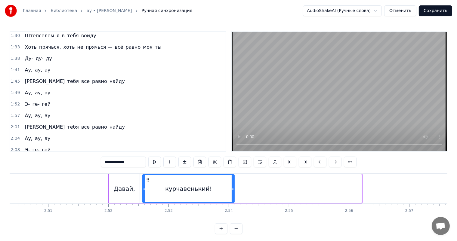
drag, startPoint x: 360, startPoint y: 193, endPoint x: 233, endPoint y: 190, distance: 127.3
click at [233, 190] on div at bounding box center [233, 188] width 2 height 27
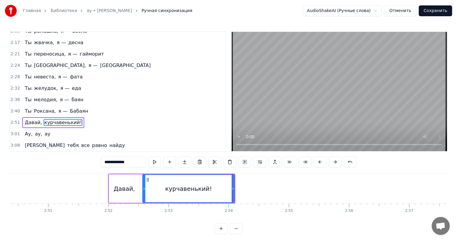
scroll to position [388, 0]
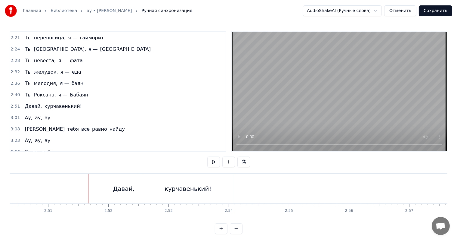
click at [339, 84] on video at bounding box center [339, 91] width 215 height 119
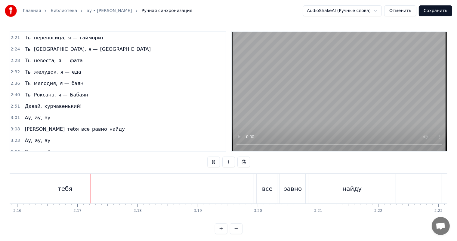
scroll to position [0, 11796]
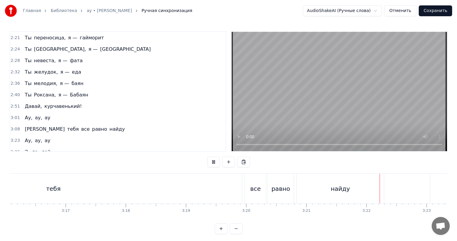
click at [341, 92] on video at bounding box center [339, 91] width 215 height 119
click at [214, 186] on div "Ау," at bounding box center [212, 188] width 10 height 9
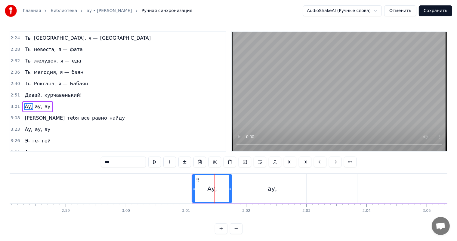
click at [18, 101] on div "3:01 Ау, [PERSON_NAME], ау" at bounding box center [117, 106] width 215 height 11
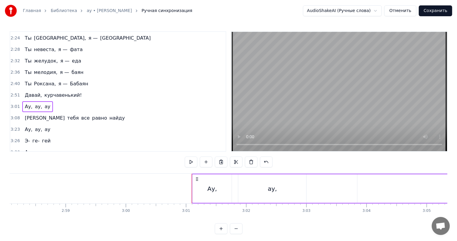
click at [14, 104] on span "3:01" at bounding box center [15, 107] width 9 height 6
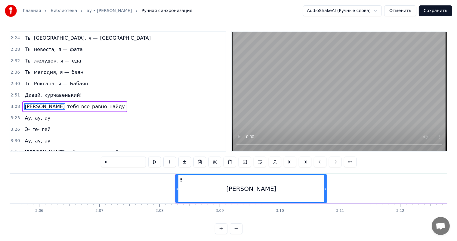
scroll to position [0, 11295]
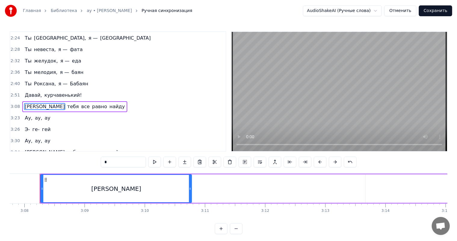
click at [14, 104] on span "3:08" at bounding box center [15, 107] width 9 height 6
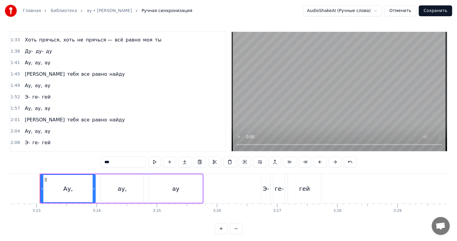
scroll to position [219, 0]
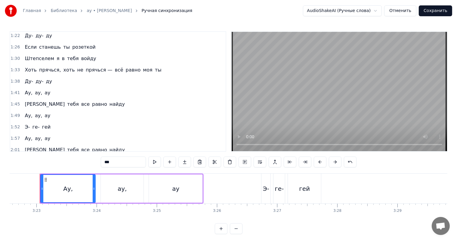
click at [14, 90] on span "1:41" at bounding box center [15, 93] width 9 height 6
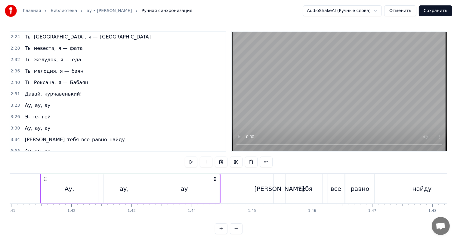
scroll to position [8, 0]
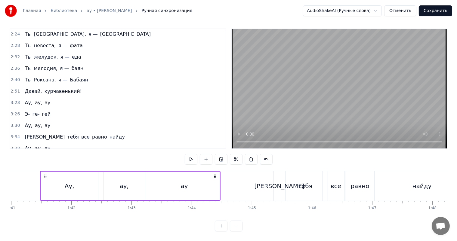
click at [13, 88] on span "2:51" at bounding box center [15, 91] width 9 height 6
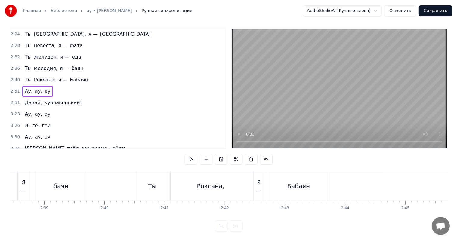
scroll to position [0, 10317]
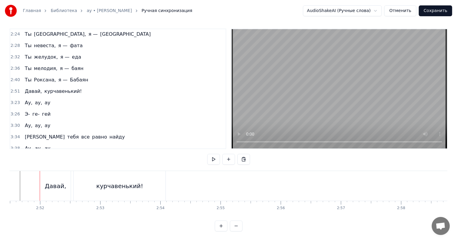
click at [12, 88] on span "2:51" at bounding box center [15, 91] width 9 height 6
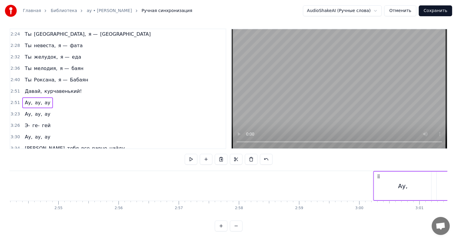
scroll to position [0, 10499]
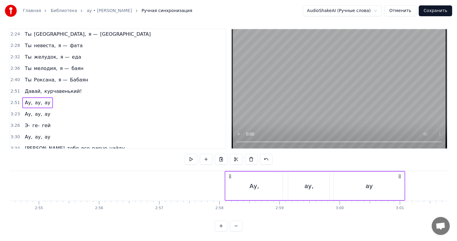
drag, startPoint x: 43, startPoint y: 170, endPoint x: 228, endPoint y: 177, distance: 184.8
click at [228, 177] on div "Ау, ау, ау" at bounding box center [315, 186] width 180 height 30
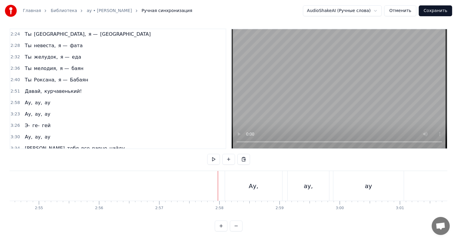
click at [361, 74] on video at bounding box center [339, 88] width 215 height 119
click at [294, 114] on video at bounding box center [339, 88] width 215 height 119
drag, startPoint x: 240, startPoint y: 172, endPoint x: 223, endPoint y: 164, distance: 18.8
click at [241, 172] on div "Ау," at bounding box center [253, 186] width 57 height 30
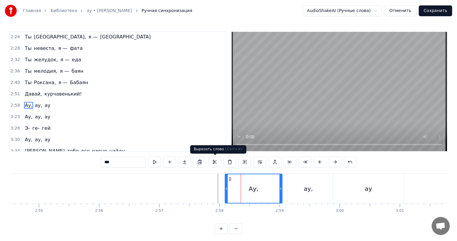
scroll to position [399, 0]
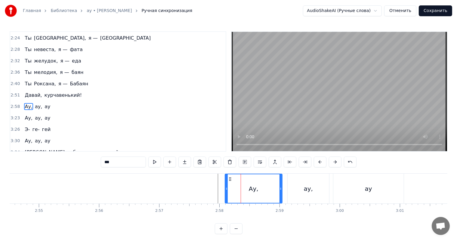
click at [10, 101] on div "2:58 Ау, [PERSON_NAME], ау" at bounding box center [117, 106] width 215 height 11
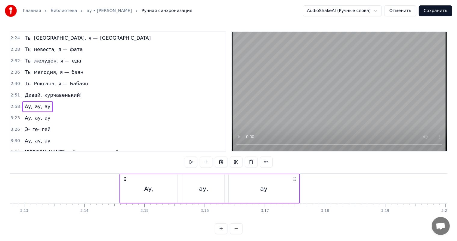
scroll to position [0, 11596]
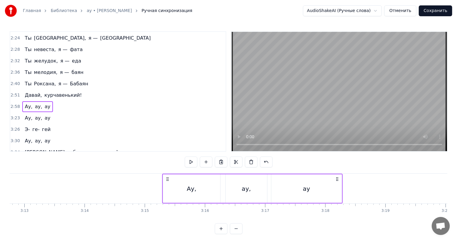
drag, startPoint x: 228, startPoint y: 178, endPoint x: 165, endPoint y: 178, distance: 62.6
click at [165, 178] on icon at bounding box center [167, 179] width 5 height 5
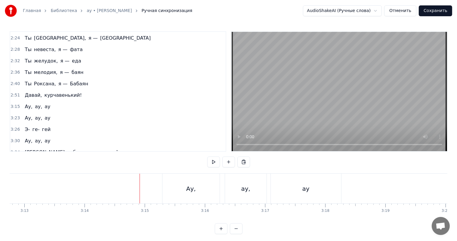
click at [362, 88] on video at bounding box center [339, 91] width 215 height 119
click at [202, 183] on div "Ау," at bounding box center [190, 189] width 57 height 30
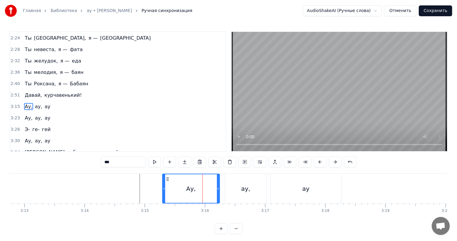
click at [11, 104] on span "3:15" at bounding box center [15, 107] width 9 height 6
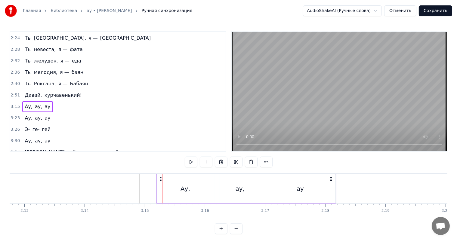
drag, startPoint x: 167, startPoint y: 179, endPoint x: 161, endPoint y: 180, distance: 6.0
click at [161, 180] on icon at bounding box center [161, 179] width 5 height 5
click at [310, 192] on div "ау" at bounding box center [300, 188] width 70 height 29
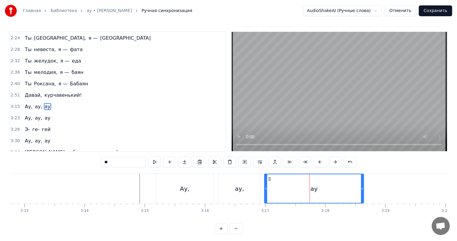
drag, startPoint x: 333, startPoint y: 199, endPoint x: 362, endPoint y: 195, distance: 29.1
click at [362, 195] on div at bounding box center [362, 188] width 2 height 29
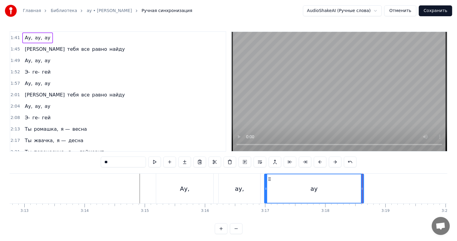
scroll to position [189, 0]
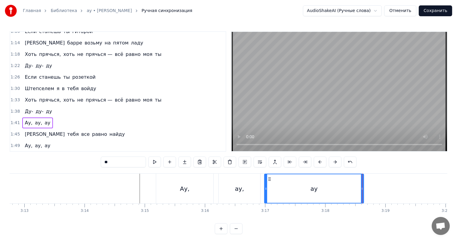
click at [15, 131] on span "1:45" at bounding box center [15, 134] width 9 height 6
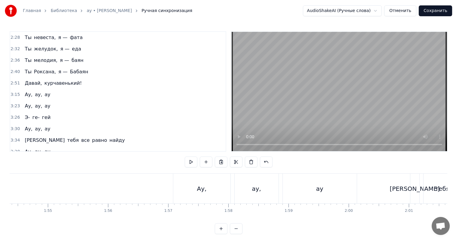
scroll to position [0, 6308]
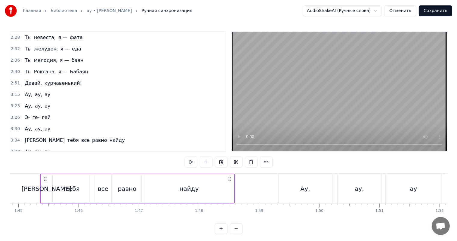
click at [12, 89] on div "3:15 Ау, [PERSON_NAME], ау" at bounding box center [117, 94] width 215 height 11
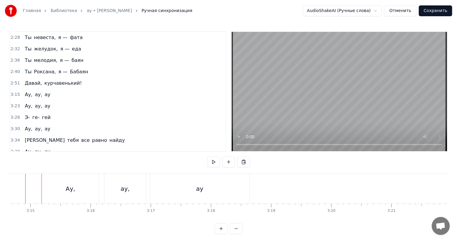
scroll to position [0, 11712]
click at [11, 89] on div "3:15 Ау, [PERSON_NAME], ау" at bounding box center [117, 94] width 215 height 11
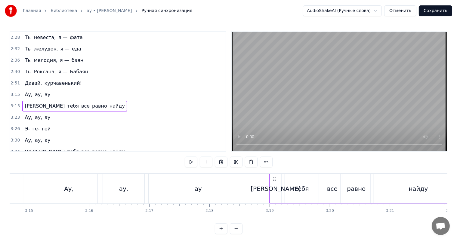
drag, startPoint x: 43, startPoint y: 178, endPoint x: 272, endPoint y: 188, distance: 229.1
click at [272, 188] on div "Я тебя все равно найду" at bounding box center [366, 189] width 195 height 30
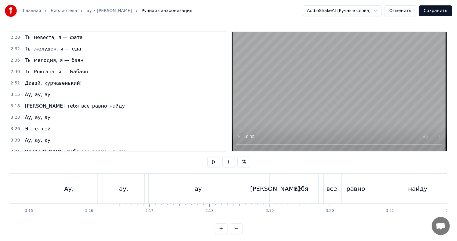
click at [337, 94] on video at bounding box center [339, 91] width 215 height 119
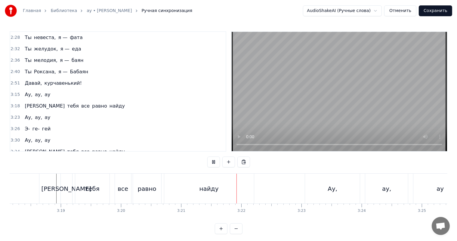
click at [337, 94] on video at bounding box center [339, 91] width 215 height 119
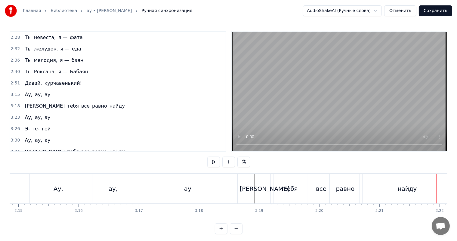
scroll to position [0, 11673]
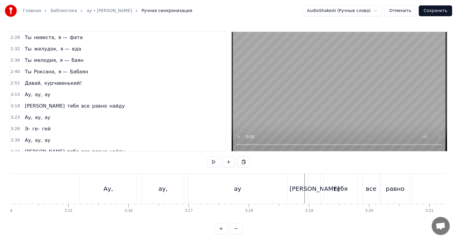
drag, startPoint x: 278, startPoint y: 184, endPoint x: 282, endPoint y: 182, distance: 4.3
click at [278, 184] on div "ау" at bounding box center [237, 189] width 99 height 30
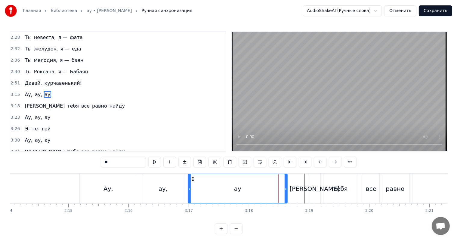
scroll to position [399, 0]
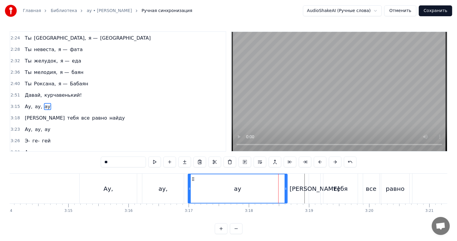
click at [407, 78] on video at bounding box center [339, 91] width 215 height 119
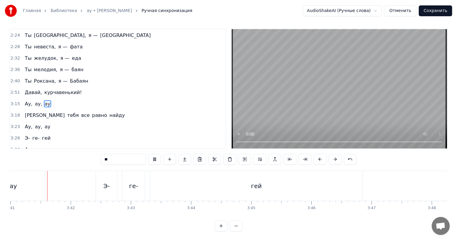
scroll to position [0, 13299]
click at [332, 180] on div "гей" at bounding box center [252, 186] width 212 height 30
type input "***"
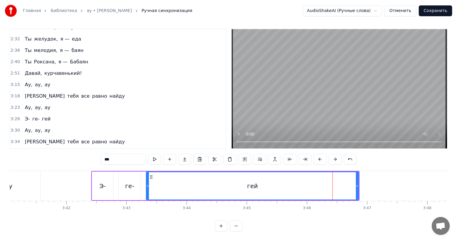
scroll to position [423, 0]
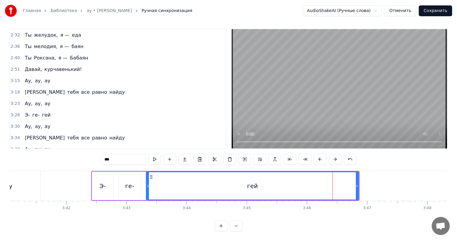
drag, startPoint x: 359, startPoint y: 178, endPoint x: 352, endPoint y: 180, distance: 6.7
click at [354, 179] on div "гей" at bounding box center [252, 186] width 213 height 29
click at [340, 183] on div "гей" at bounding box center [252, 185] width 212 height 27
drag, startPoint x: 357, startPoint y: 180, endPoint x: 325, endPoint y: 180, distance: 32.8
click at [325, 184] on icon at bounding box center [326, 186] width 2 height 5
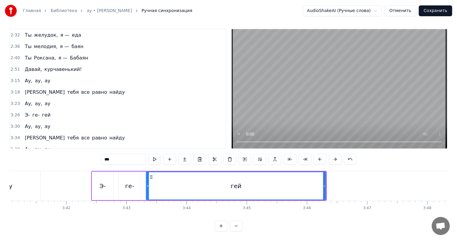
click at [277, 183] on div "гей" at bounding box center [235, 185] width 179 height 27
click at [400, 104] on video at bounding box center [339, 88] width 215 height 119
click at [439, 12] on button "Сохранить" at bounding box center [435, 10] width 33 height 11
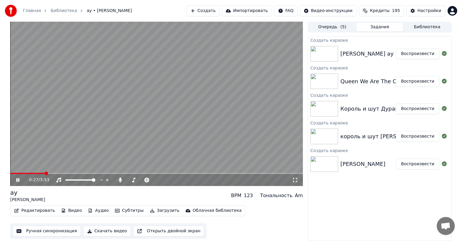
click at [241, 94] on video at bounding box center [156, 104] width 293 height 165
click at [415, 164] on button "Воспроизвести" at bounding box center [418, 164] width 44 height 11
click at [113, 230] on button "Скачать видео" at bounding box center [107, 231] width 48 height 11
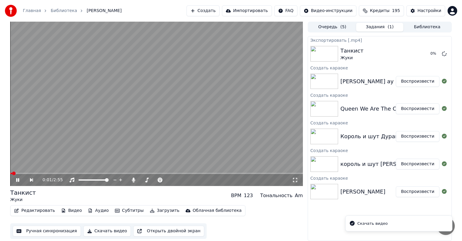
click at [411, 164] on button "Воспроизвести" at bounding box center [418, 164] width 44 height 11
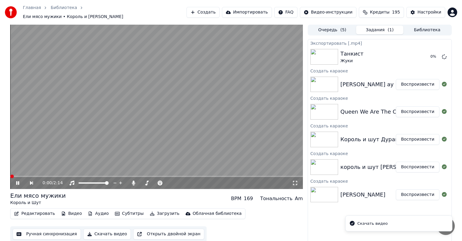
click at [95, 231] on button "Скачать видео" at bounding box center [107, 234] width 48 height 11
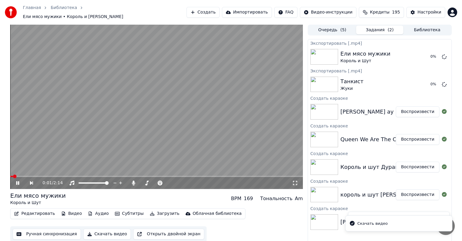
click at [414, 165] on button "Воспроизвести" at bounding box center [418, 167] width 44 height 11
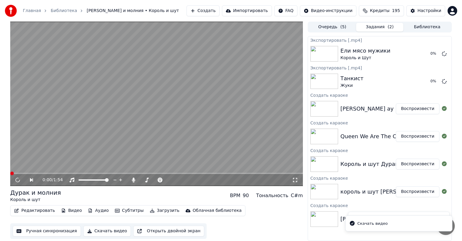
click at [85, 230] on button "Скачать видео" at bounding box center [107, 231] width 48 height 11
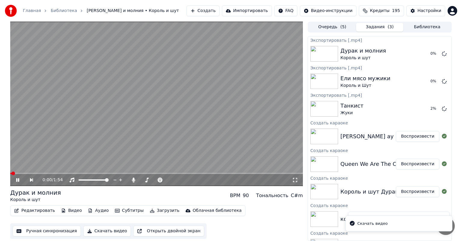
drag, startPoint x: 414, startPoint y: 163, endPoint x: 404, endPoint y: 166, distance: 10.7
click at [414, 163] on button "Воспроизвести" at bounding box center [418, 164] width 44 height 11
click at [108, 230] on button "Скачать видео" at bounding box center [107, 231] width 48 height 11
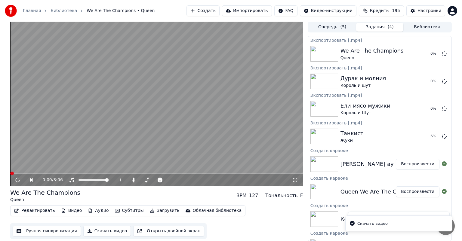
click at [410, 163] on button "Воспроизвести" at bounding box center [418, 164] width 44 height 11
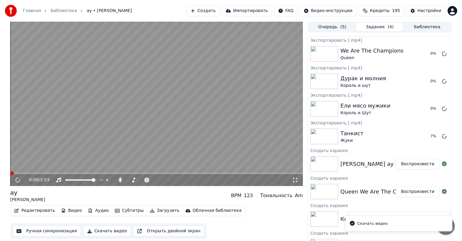
click at [88, 228] on button "Скачать видео" at bounding box center [107, 231] width 48 height 11
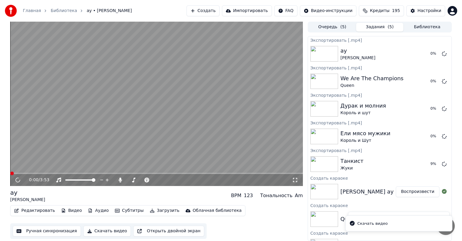
click at [215, 88] on video at bounding box center [156, 104] width 293 height 165
click at [185, 138] on video at bounding box center [156, 104] width 293 height 165
click at [181, 137] on video at bounding box center [156, 104] width 293 height 165
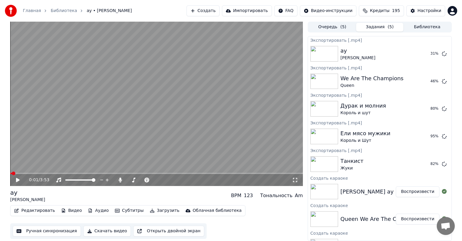
click at [255, 208] on div "Редактировать Видео Аудио Субтитры Загрузить Облачная библиотека Ручная синхрон…" at bounding box center [156, 222] width 293 height 34
click at [418, 136] on button "Показать" at bounding box center [423, 136] width 31 height 11
